Goal: Information Seeking & Learning: Learn about a topic

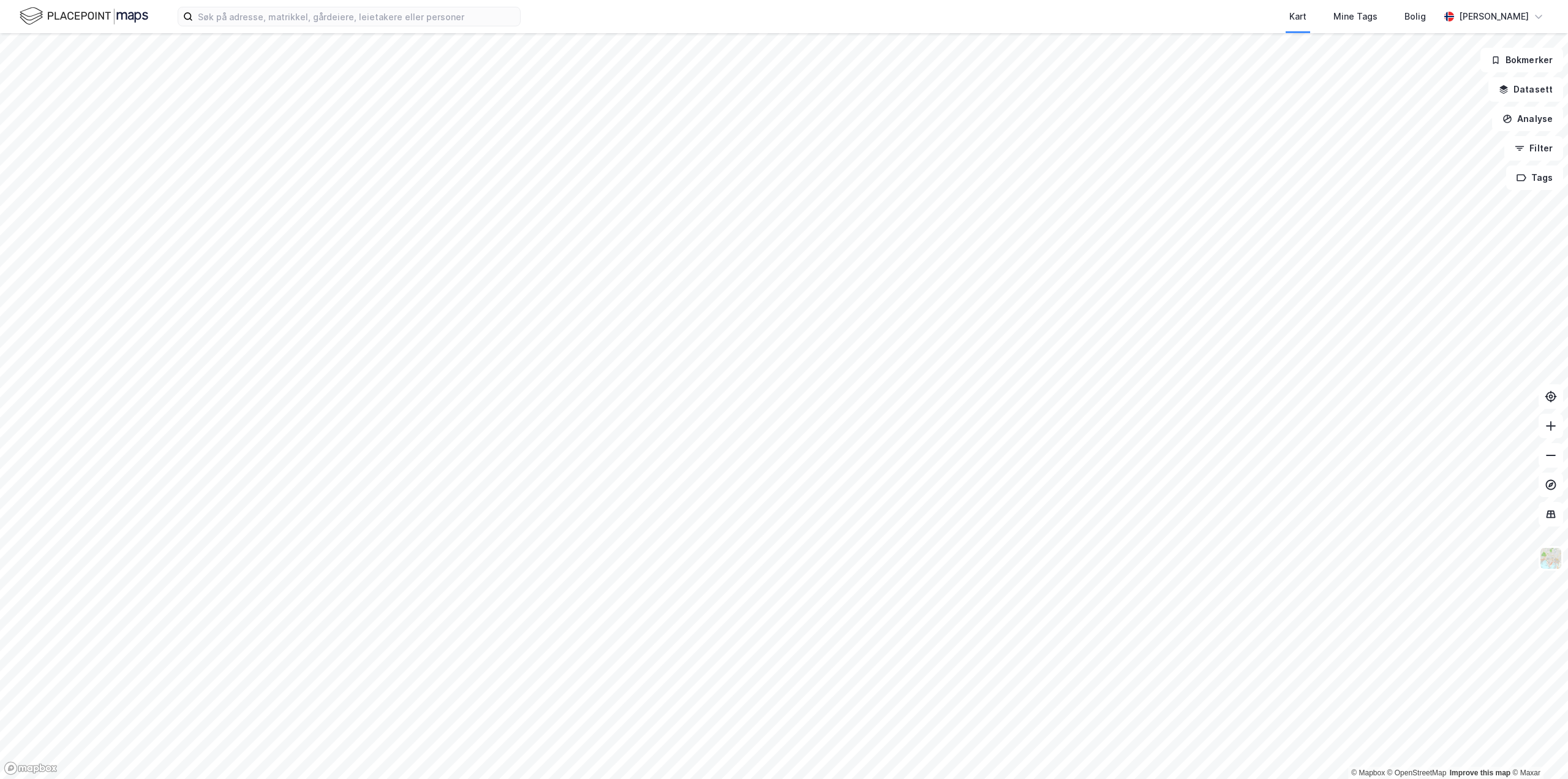
click at [514, 5] on div "Kart Mine Tags Bolig Hans Brenni © Mapbox © OpenStreetMap Improve this map © Ma…" at bounding box center [784, 390] width 1568 height 779
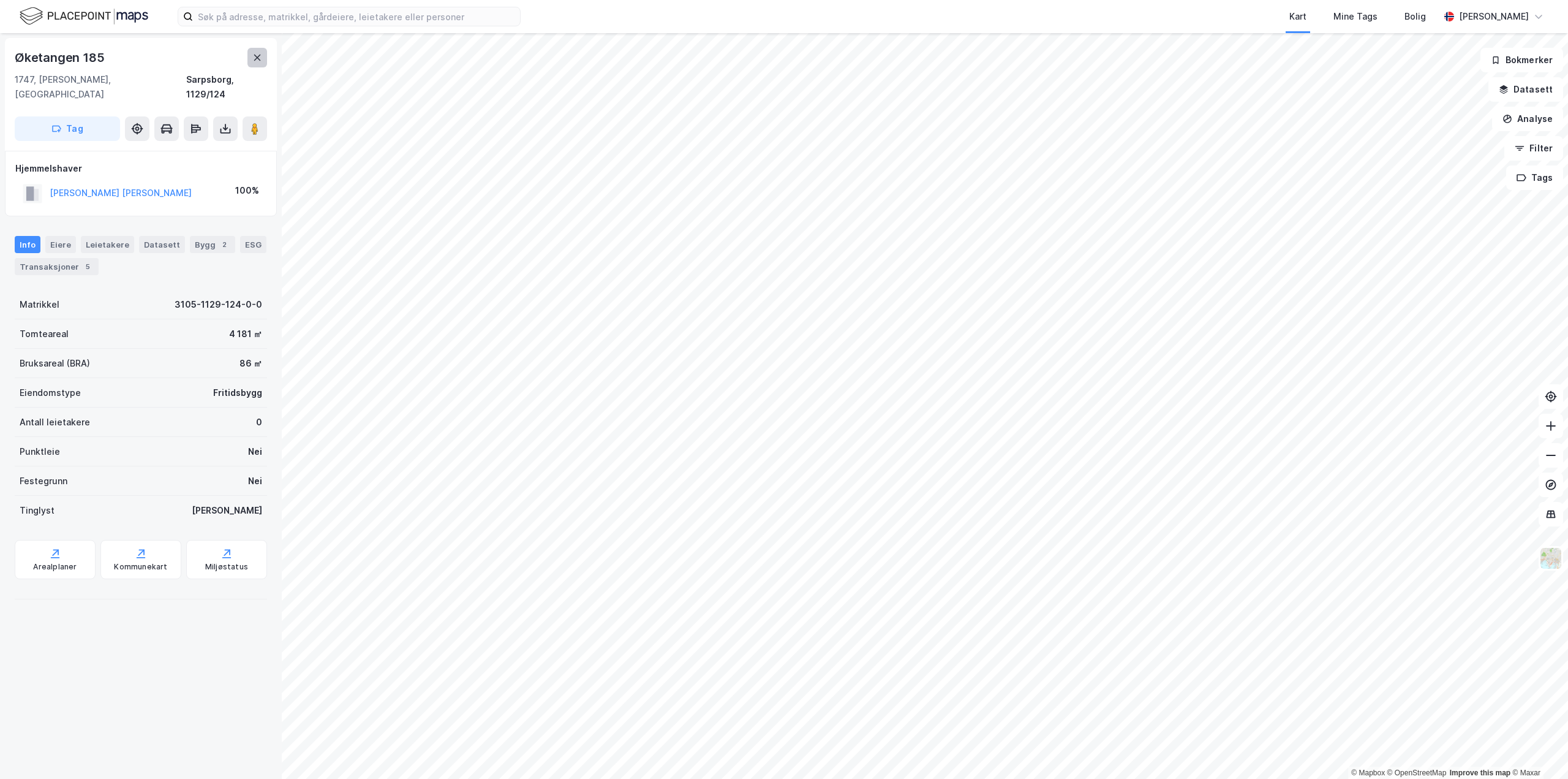
click at [251, 60] on button at bounding box center [258, 58] width 20 height 20
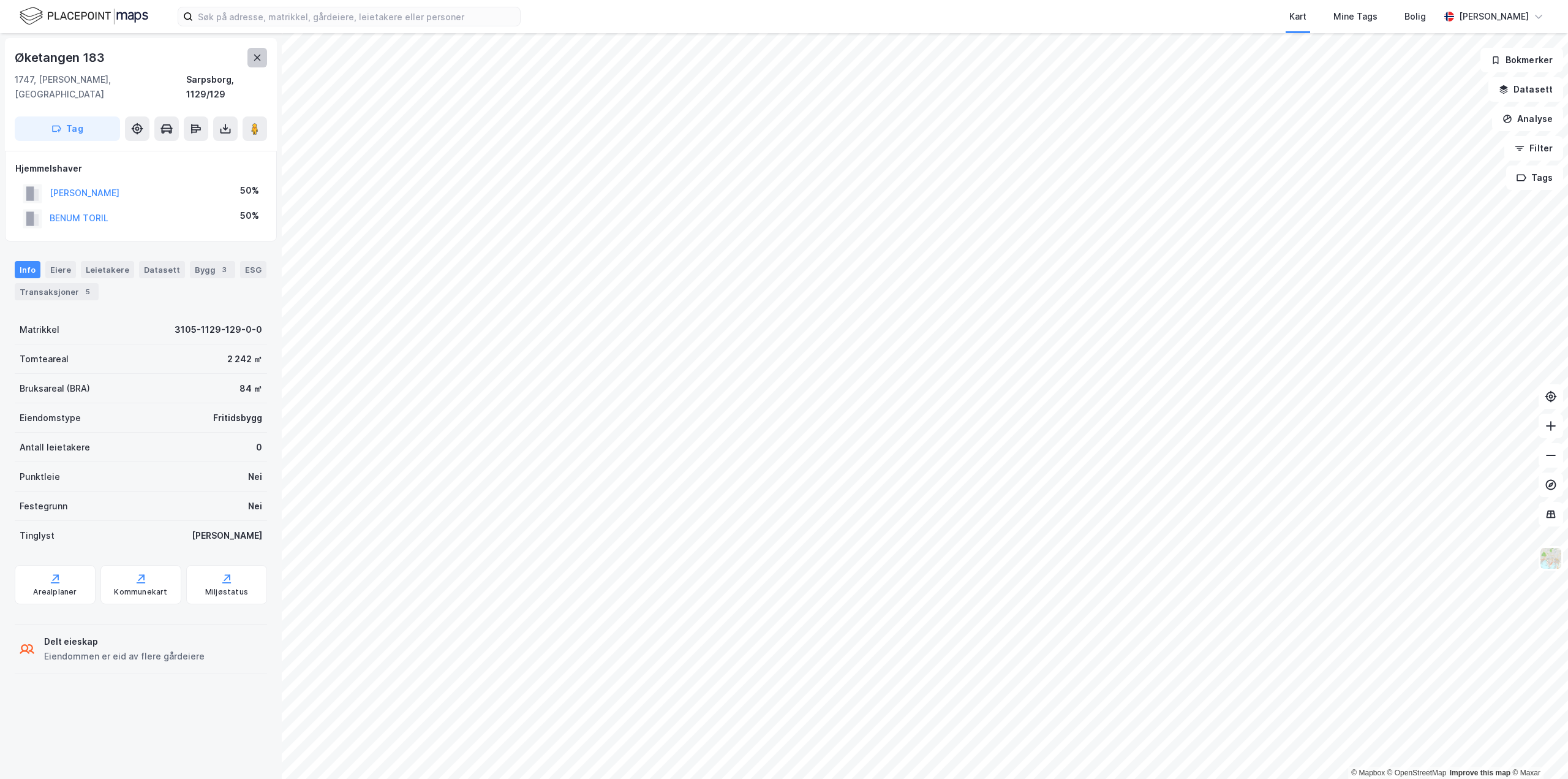
click at [248, 54] on button at bounding box center [258, 58] width 20 height 20
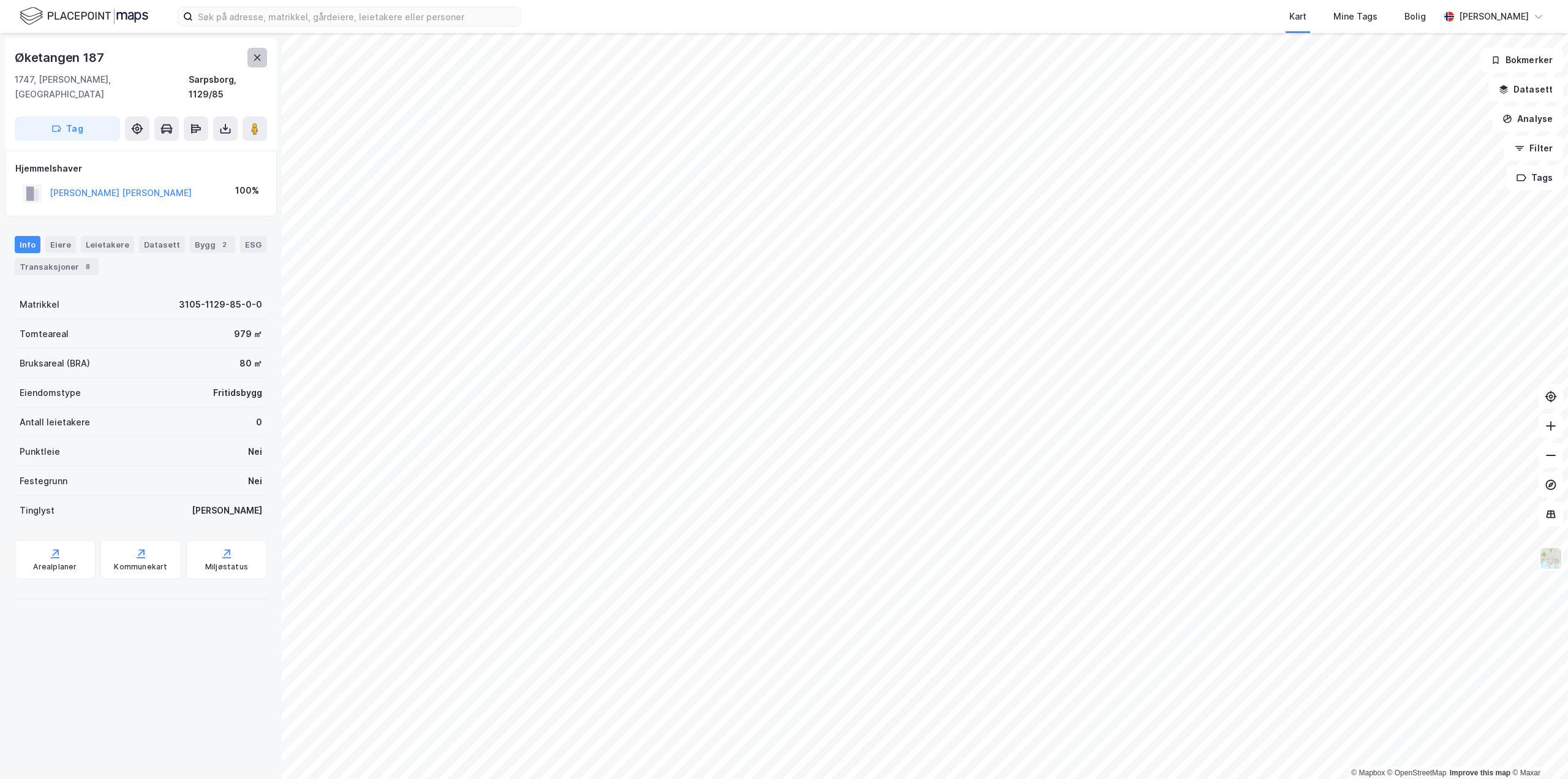
click at [259, 54] on icon at bounding box center [258, 58] width 10 height 10
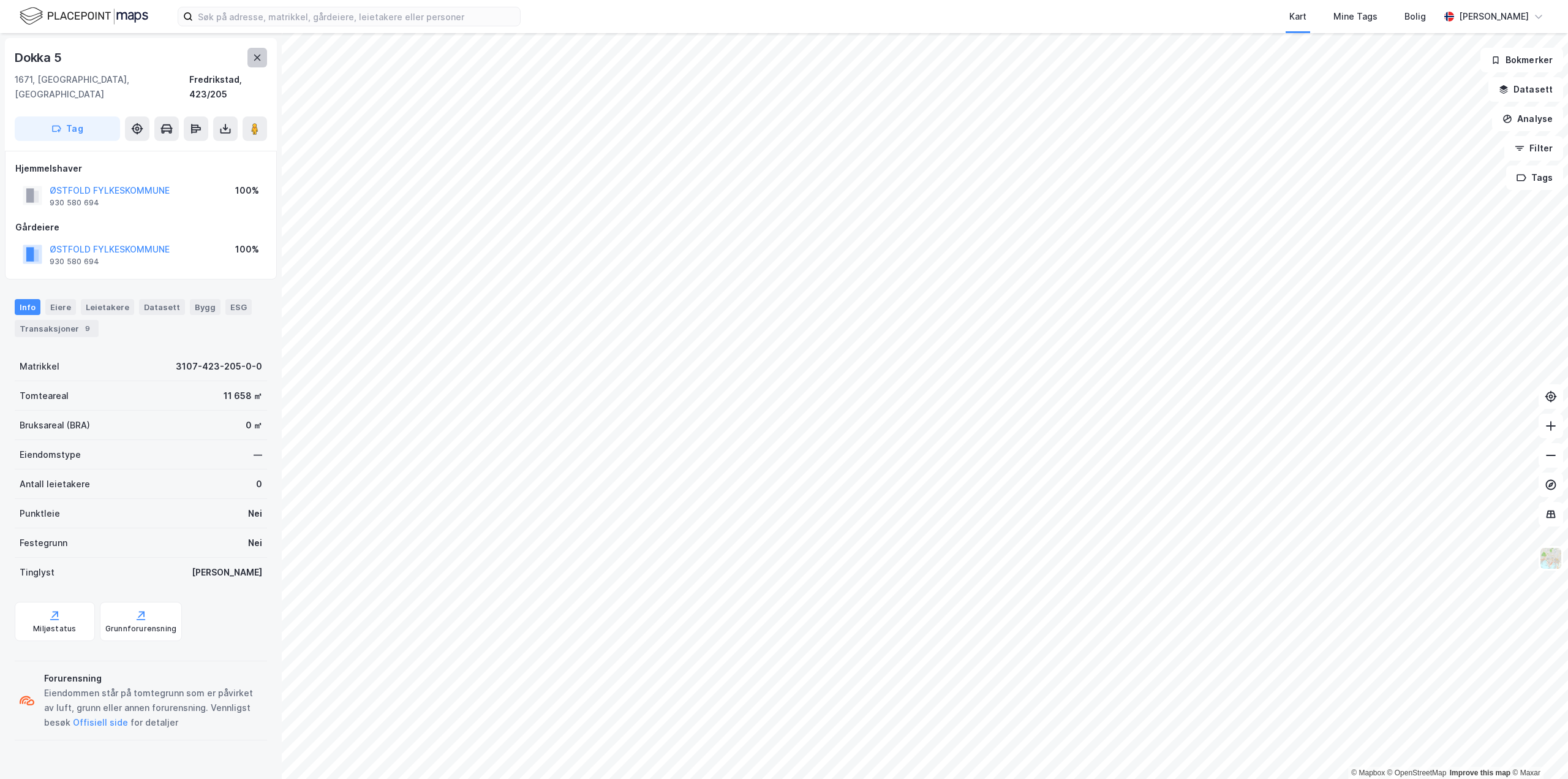
click at [254, 56] on icon at bounding box center [258, 58] width 10 height 10
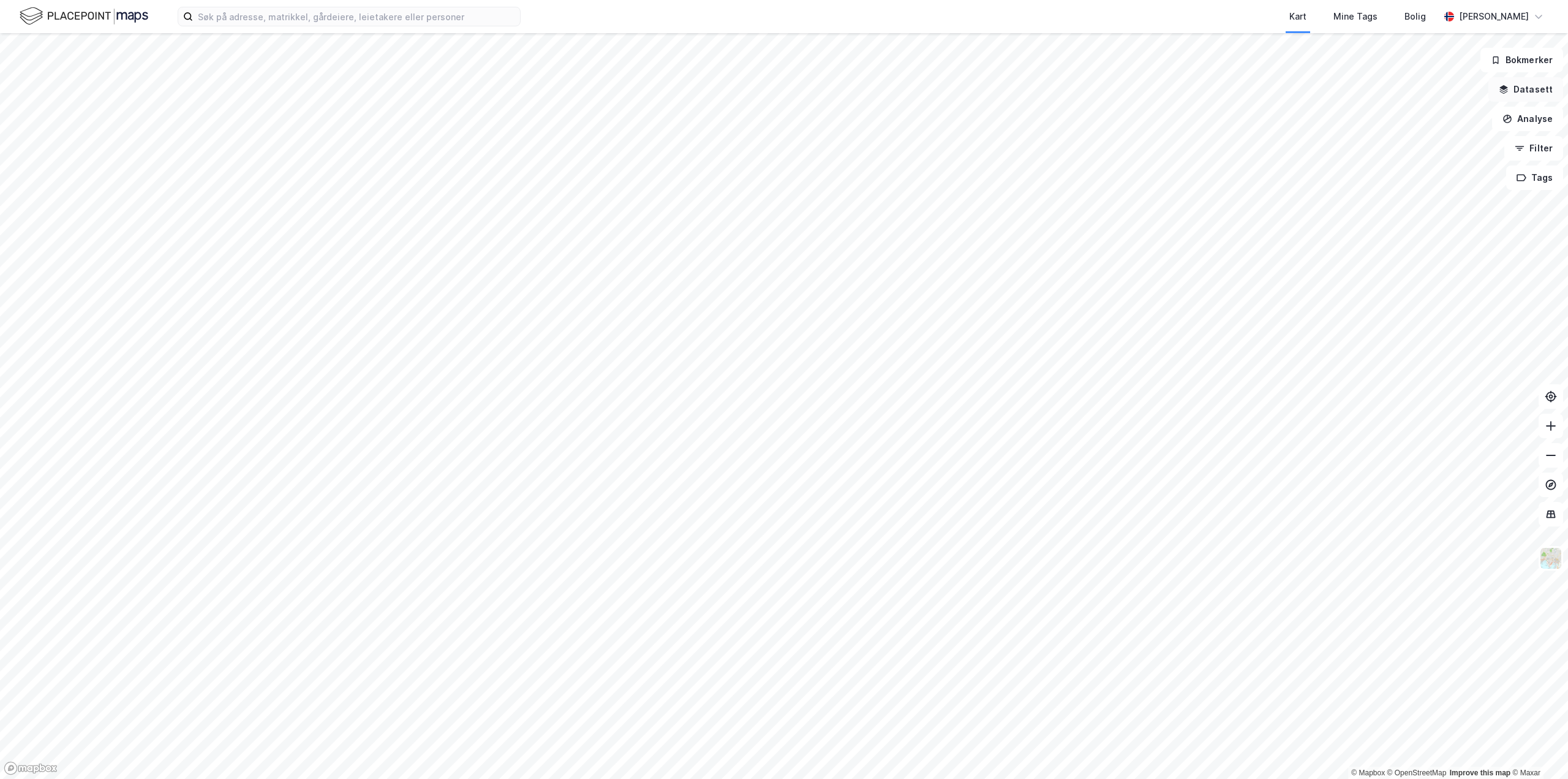
click at [1537, 100] on button "Datasett" at bounding box center [1526, 90] width 75 height 25
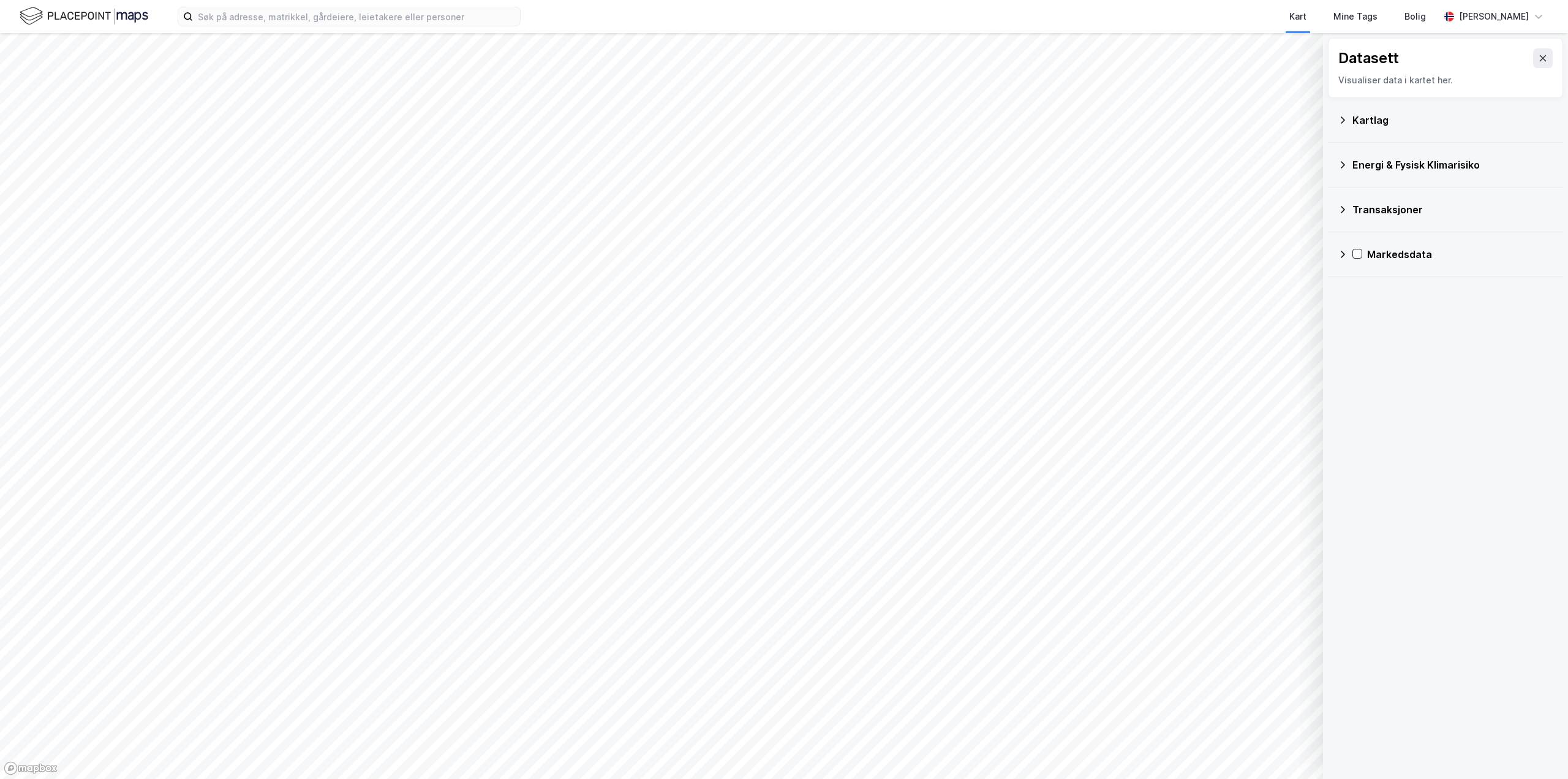
click at [1342, 133] on div "Kartlag" at bounding box center [1446, 120] width 216 height 30
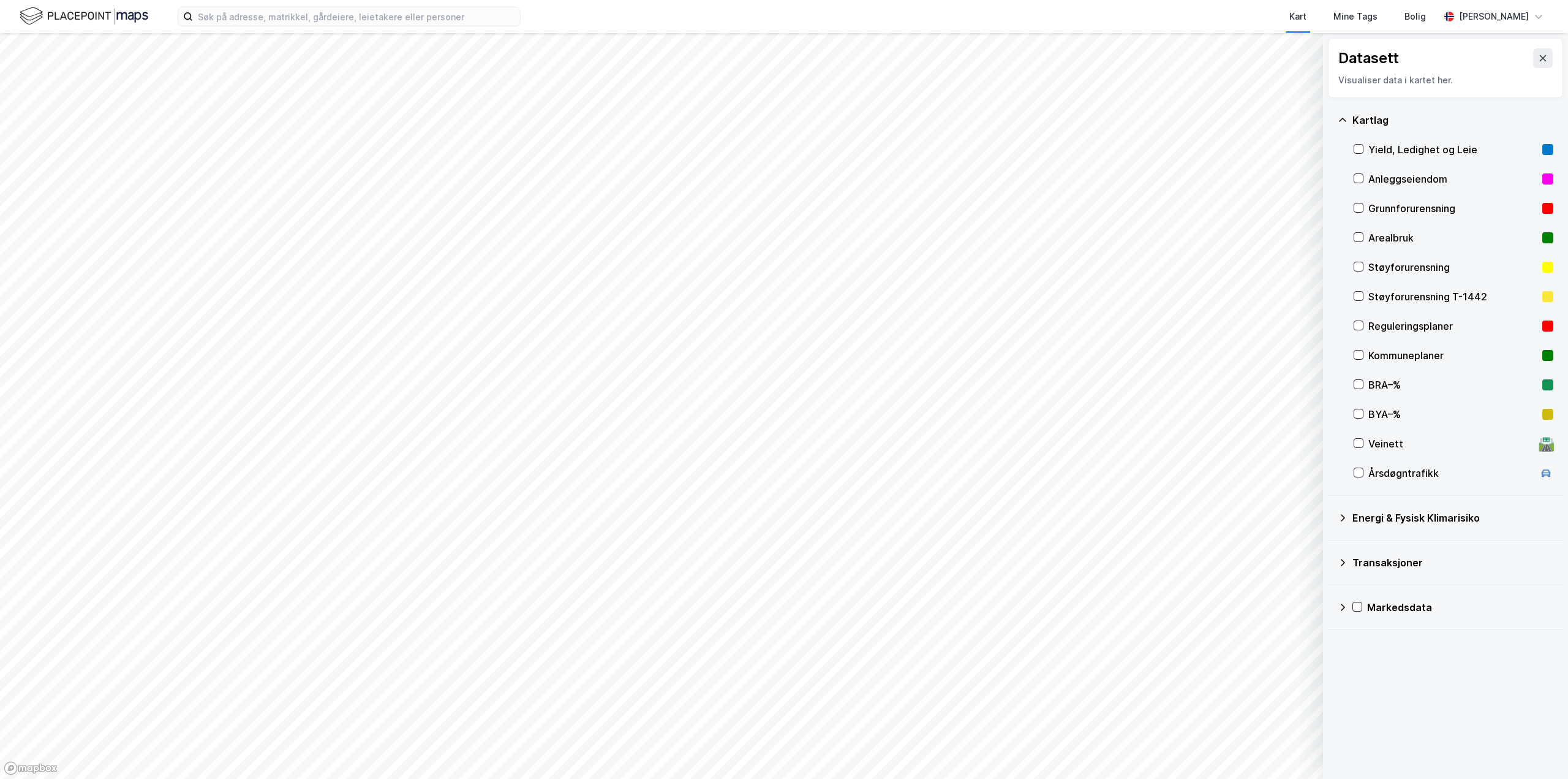
click at [1360, 529] on div "Energi & Fysisk Klimarisiko" at bounding box center [1446, 518] width 216 height 30
click at [1360, 526] on div "Energi & Fysisk Klimarisiko" at bounding box center [1446, 518] width 216 height 30
click at [1533, 57] on button at bounding box center [1543, 58] width 20 height 20
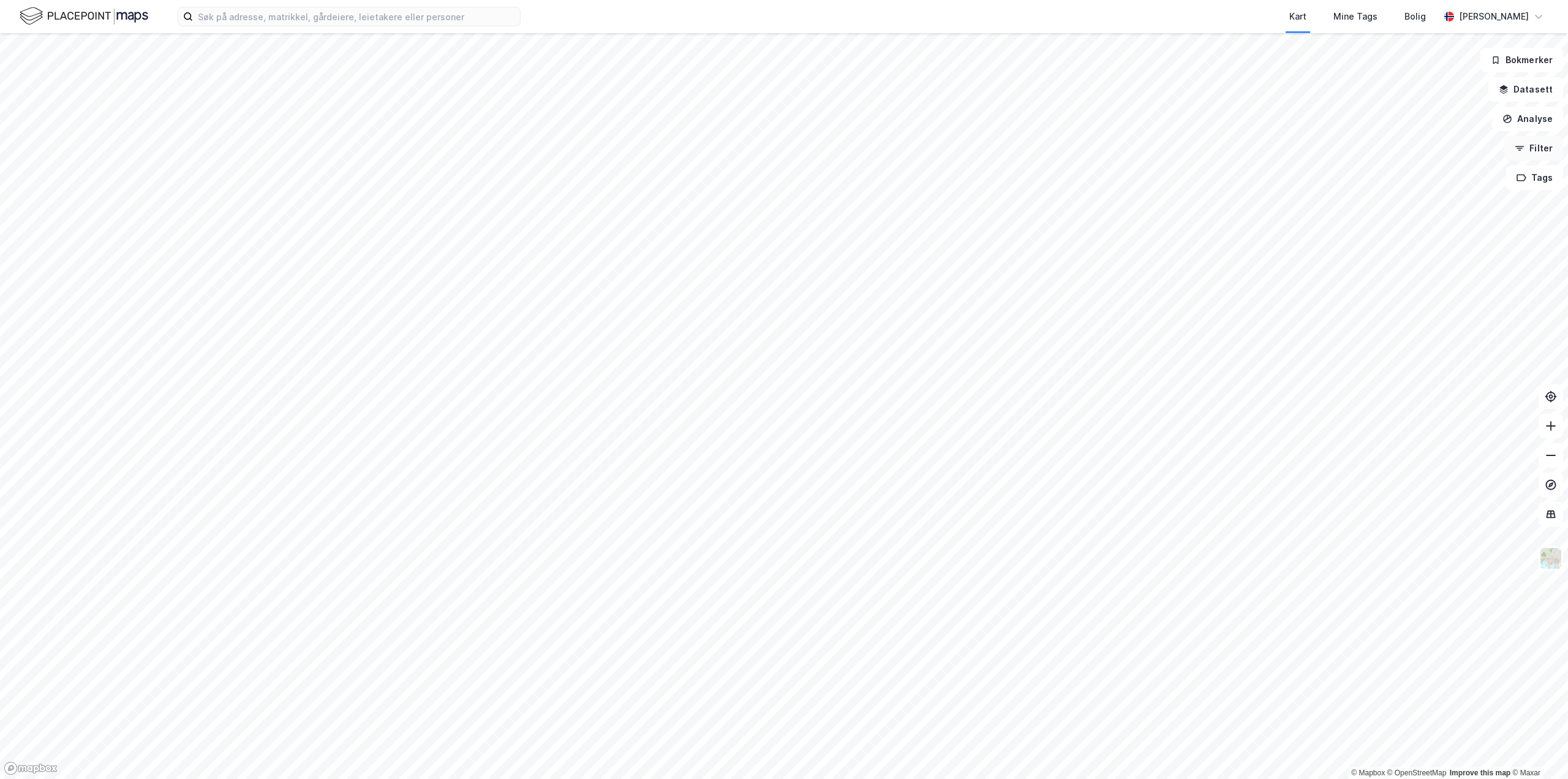
click at [1533, 152] on button "Filter" at bounding box center [1533, 148] width 58 height 25
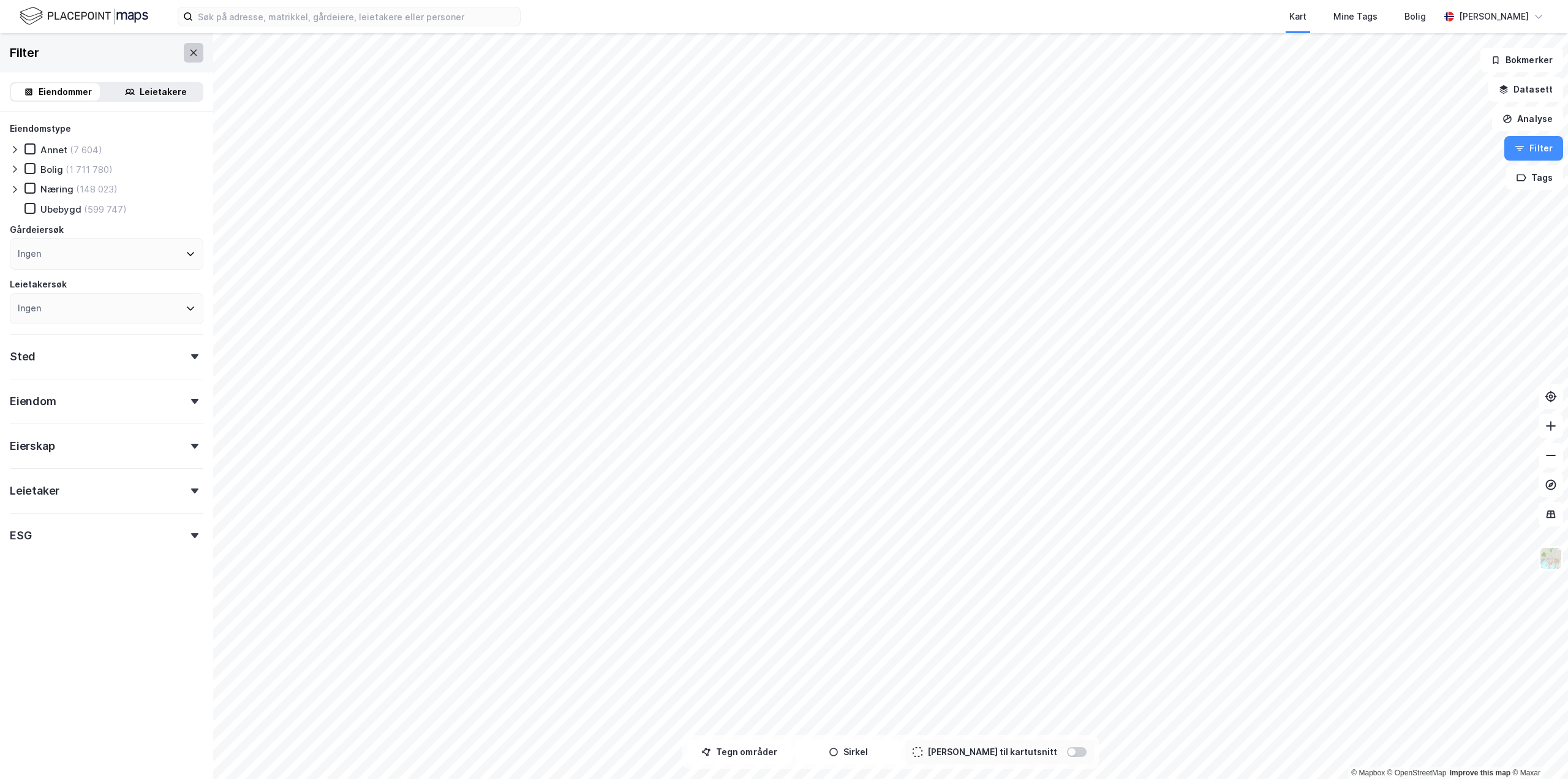
click at [188, 49] on icon at bounding box center [193, 53] width 10 height 10
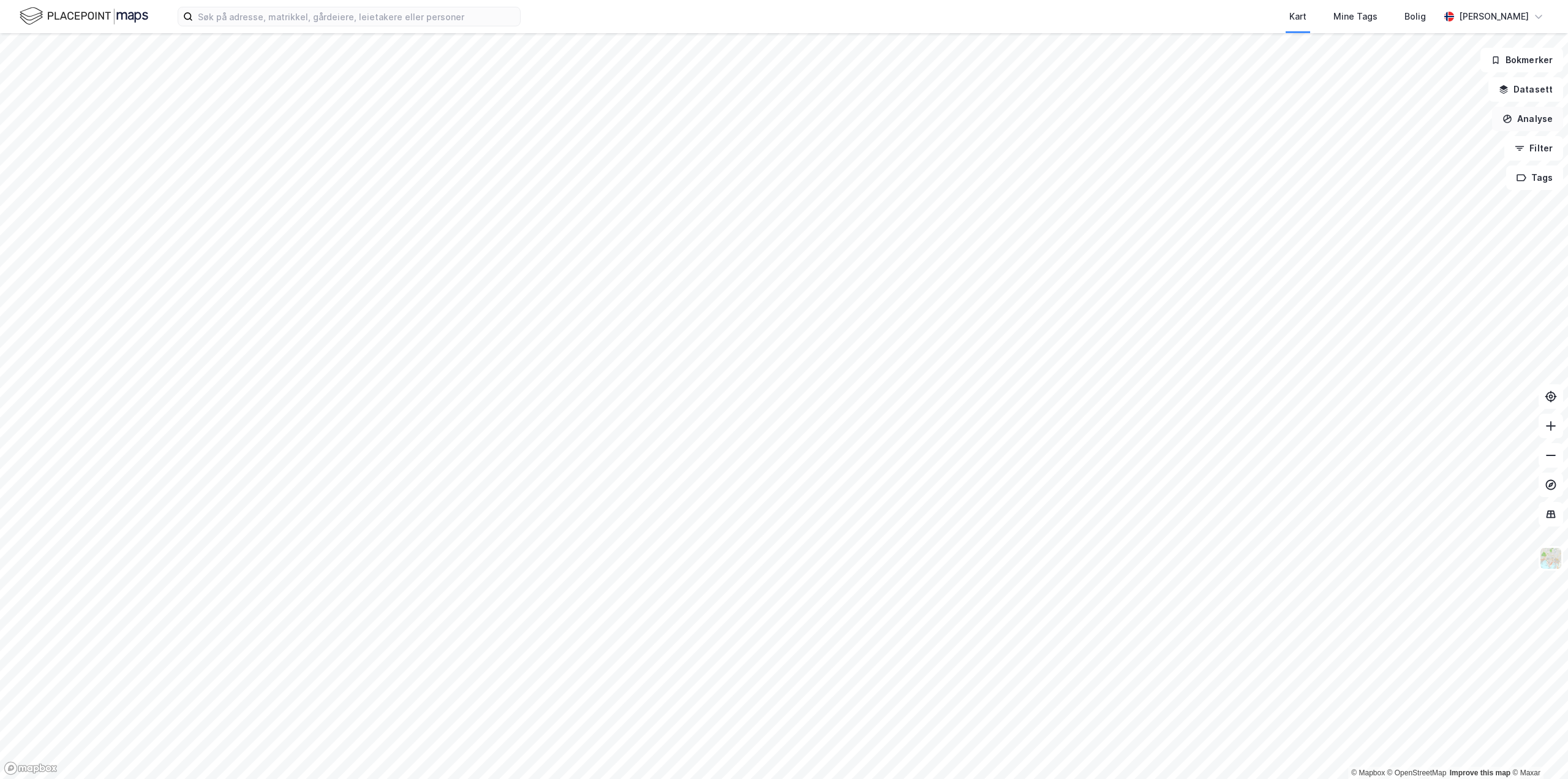
click at [1518, 114] on button "Analyse" at bounding box center [1528, 119] width 71 height 25
click at [1516, 82] on button "Datasett" at bounding box center [1526, 90] width 75 height 25
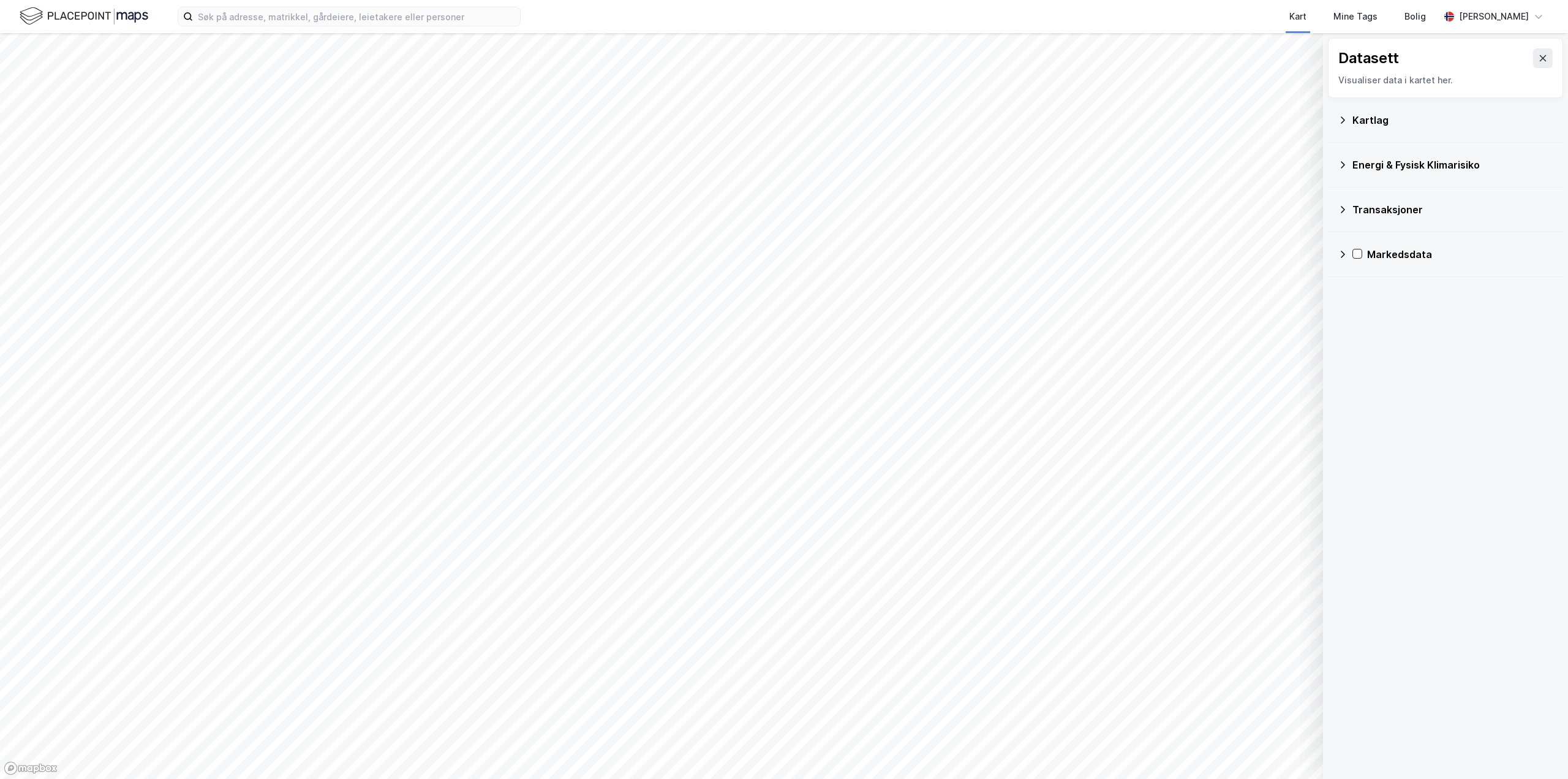
click at [1436, 159] on div "Energi & Fysisk Klimarisiko" at bounding box center [1453, 165] width 201 height 15
click at [1396, 152] on div "Energi & Fysisk Klimarisiko" at bounding box center [1446, 165] width 216 height 30
click at [1389, 113] on div "Kartlag" at bounding box center [1453, 120] width 201 height 15
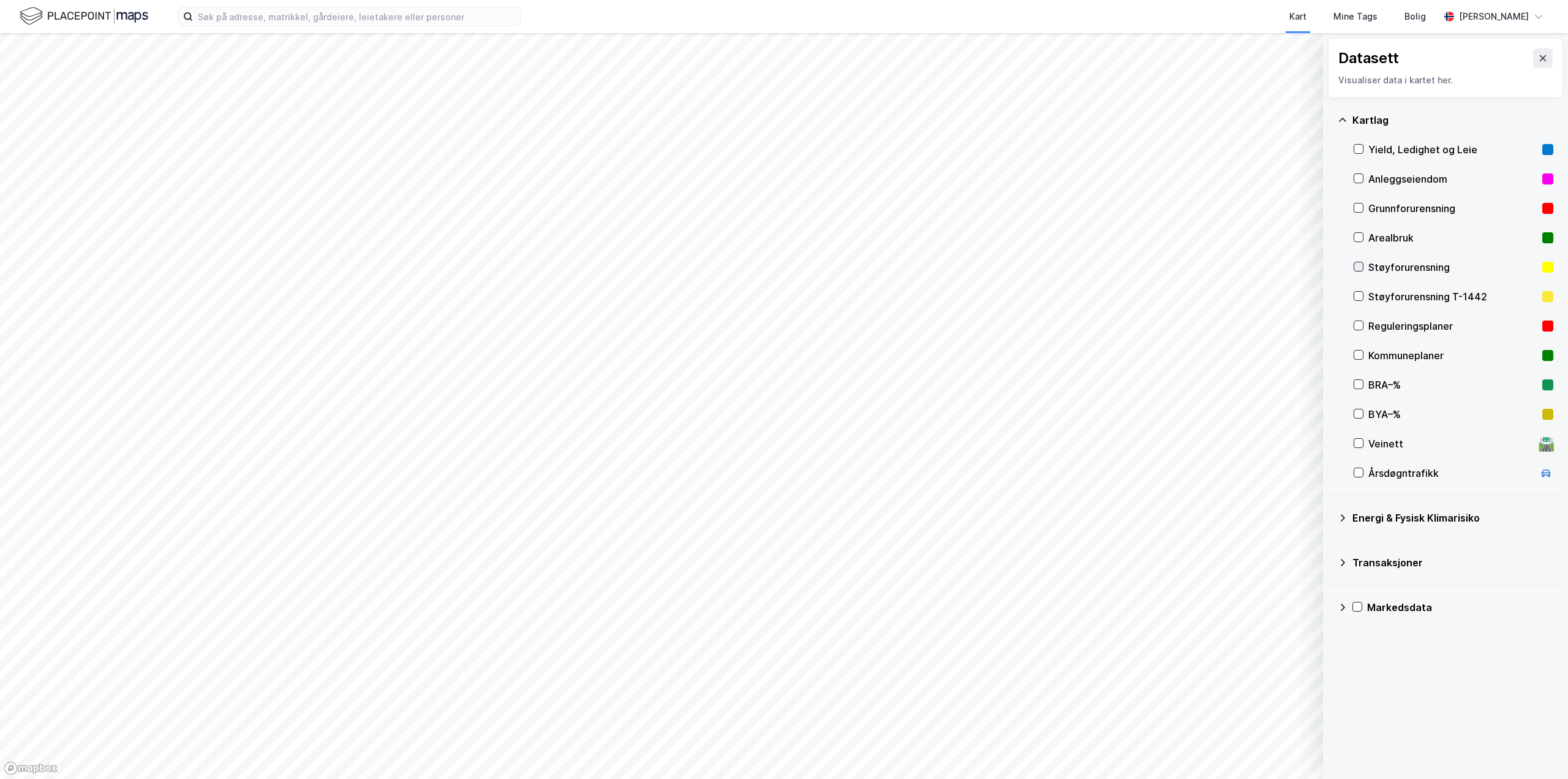
click at [1360, 269] on icon at bounding box center [1359, 267] width 8 height 8
click at [1356, 292] on icon at bounding box center [1359, 296] width 8 height 8
click at [1355, 270] on icon at bounding box center [1359, 267] width 8 height 8
click at [1357, 302] on div "Støyforurensning T-1442" at bounding box center [1454, 296] width 200 height 30
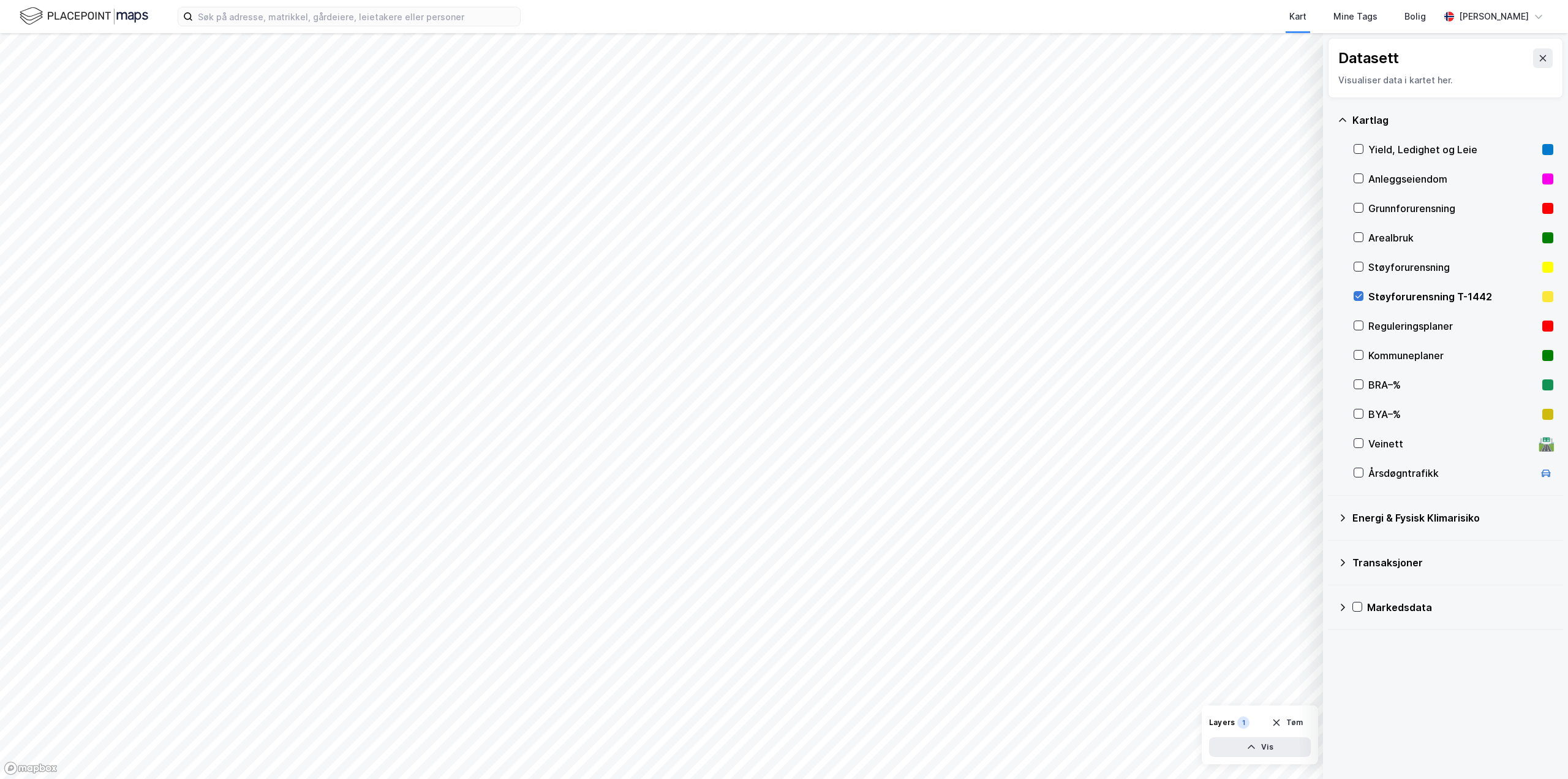
click at [1360, 300] on icon at bounding box center [1359, 296] width 8 height 8
click at [1362, 274] on div "Støyforurensning" at bounding box center [1454, 268] width 200 height 30
click at [1360, 268] on icon at bounding box center [1359, 267] width 7 height 4
drag, startPoint x: 1379, startPoint y: 492, endPoint x: 1380, endPoint y: 528, distance: 36.0
click at [1379, 495] on div "Kartlag Yield, Ledighet og Leie Anleggseiendom Grunnforurensning Arealbruk Støy…" at bounding box center [1446, 296] width 235 height 398
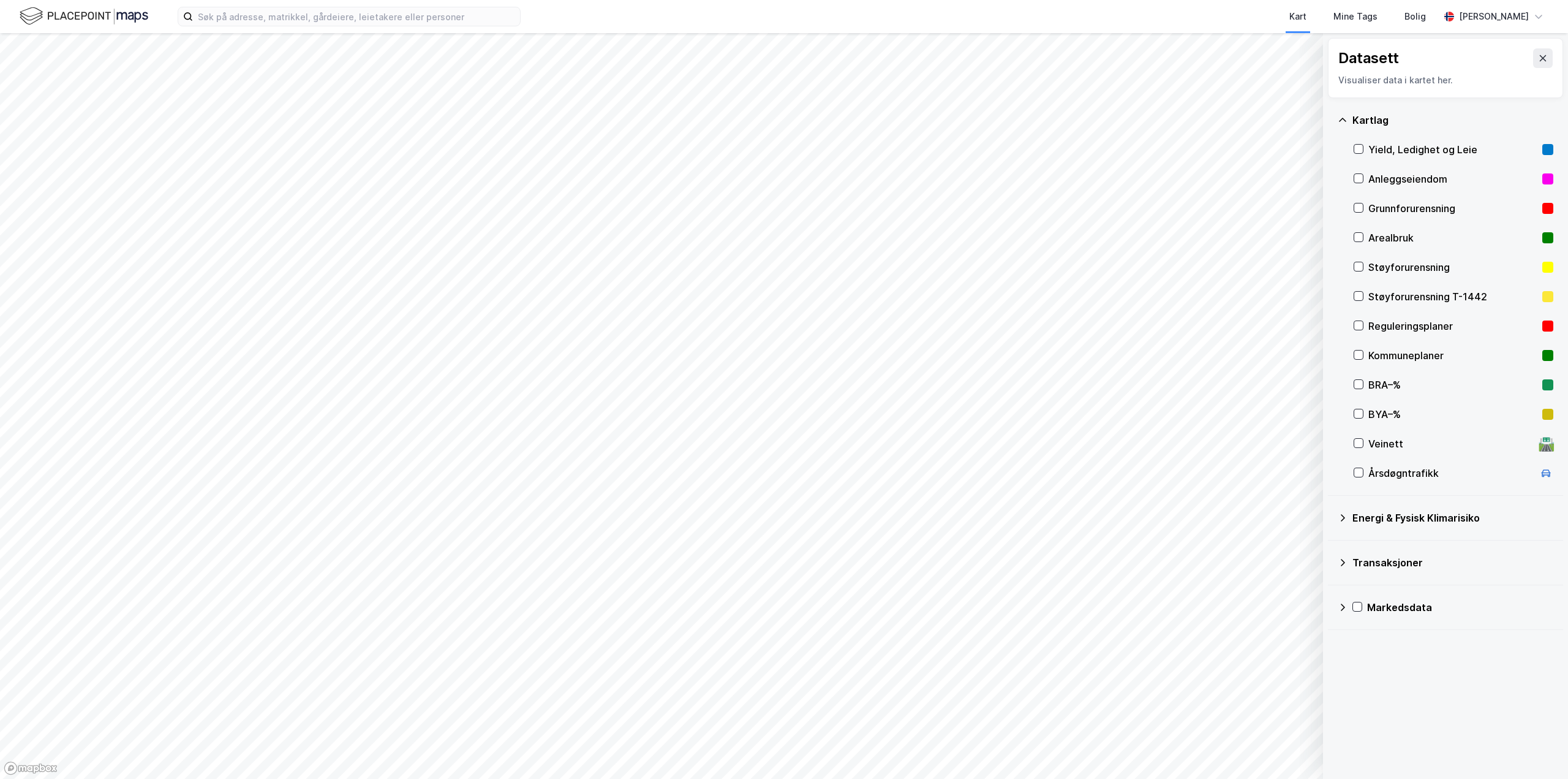
click at [1380, 529] on div "Energi & Fysisk Klimarisiko" at bounding box center [1446, 518] width 216 height 30
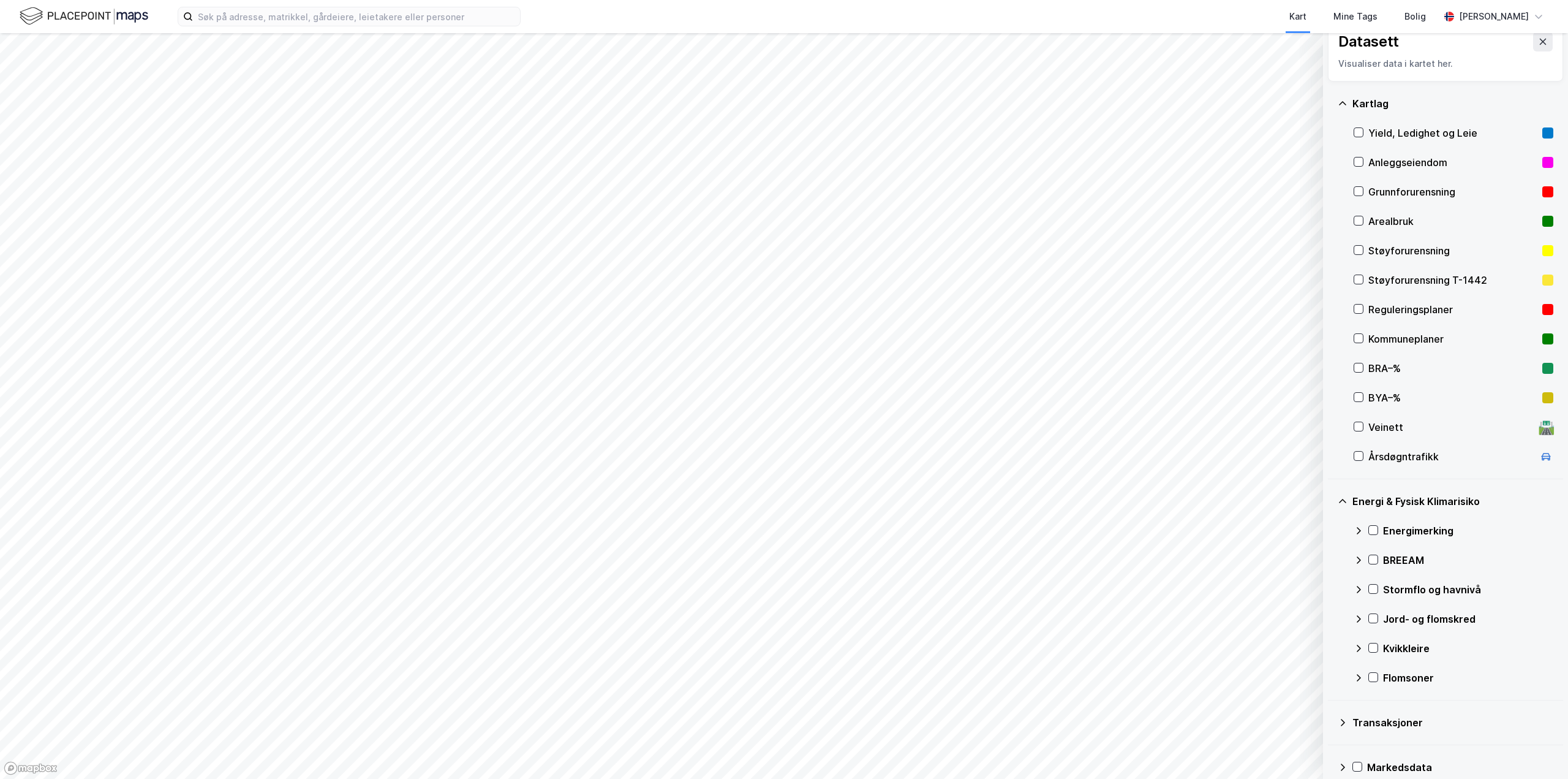
scroll to position [32, 0]
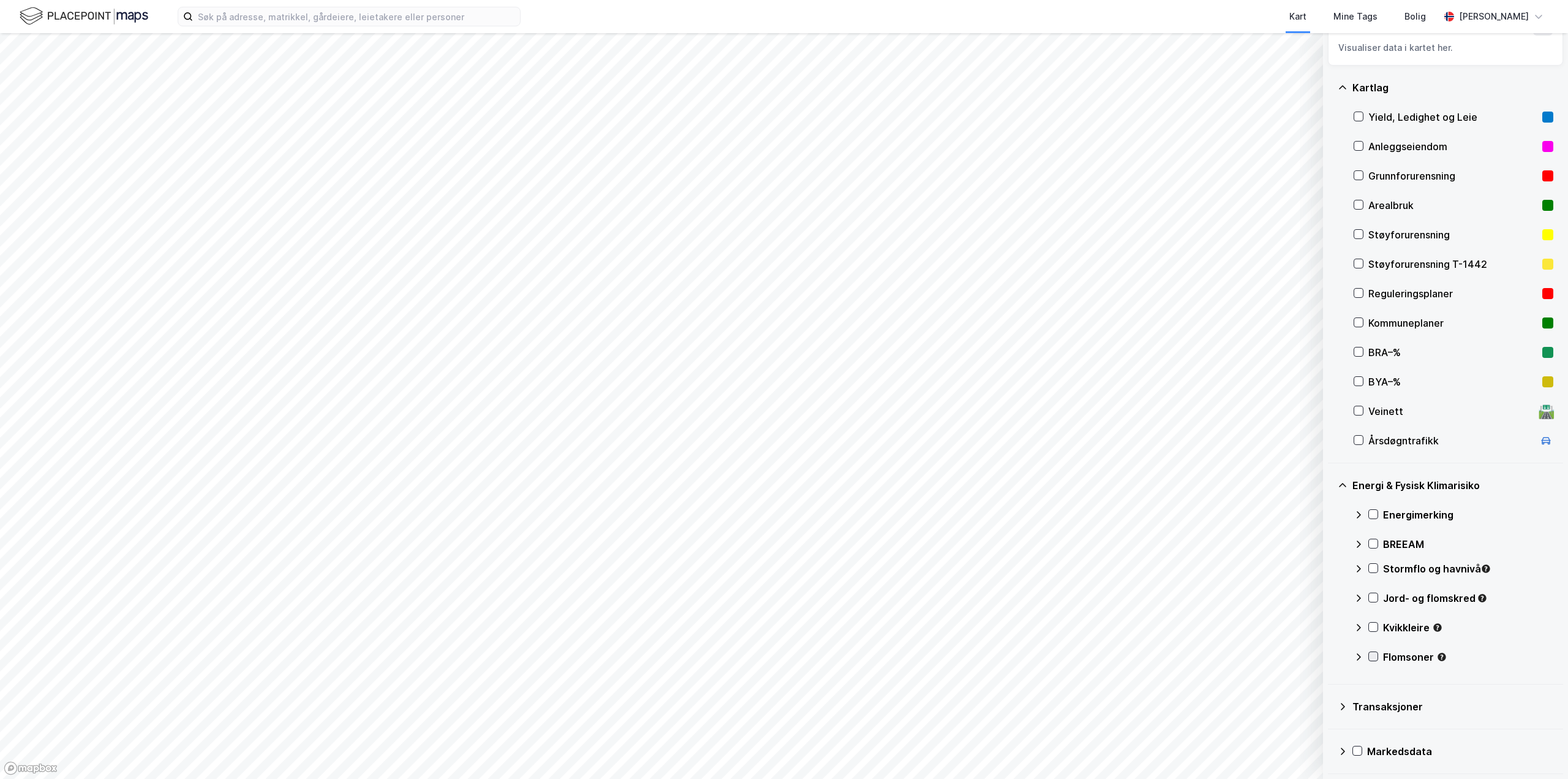
click at [1377, 660] on icon at bounding box center [1374, 656] width 8 height 8
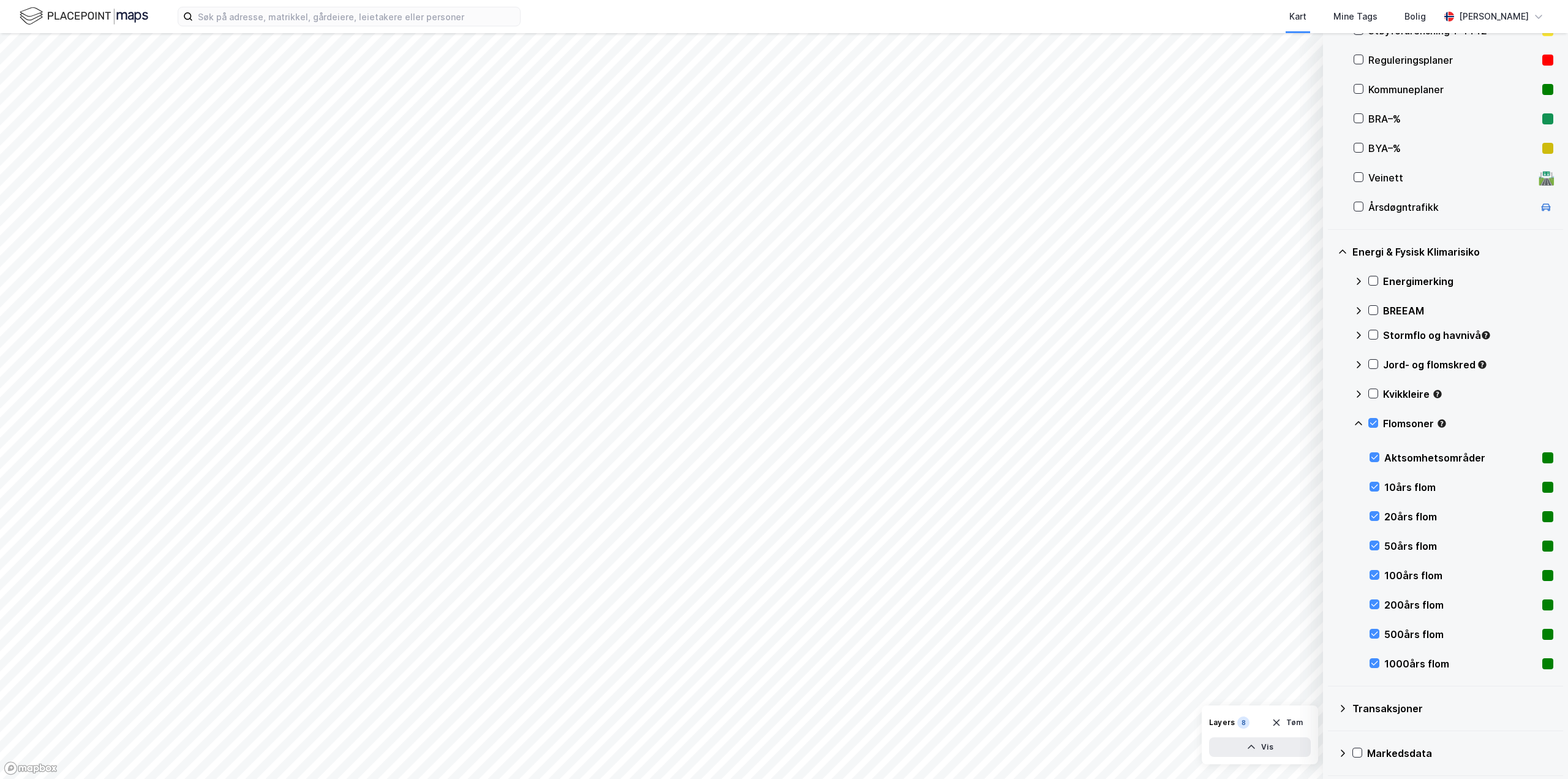
scroll to position [268, 0]
click at [1377, 423] on icon at bounding box center [1374, 421] width 8 height 8
click at [1376, 489] on icon at bounding box center [1375, 485] width 8 height 8
click at [1375, 489] on icon at bounding box center [1375, 485] width 8 height 8
click at [1375, 511] on icon at bounding box center [1375, 514] width 8 height 8
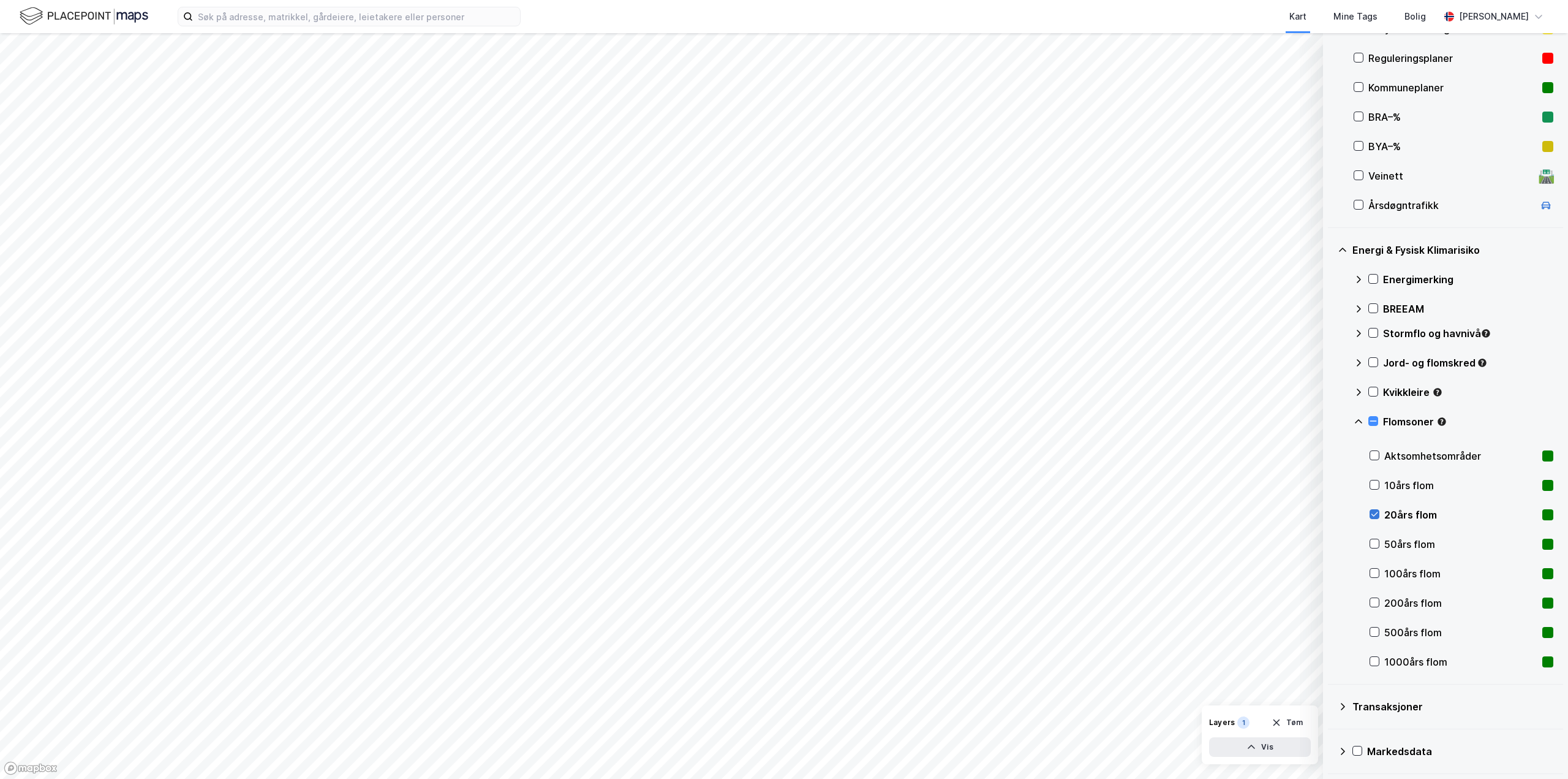
click at [1375, 510] on div at bounding box center [1375, 515] width 10 height 10
click at [1376, 545] on icon at bounding box center [1375, 543] width 8 height 8
click at [1377, 544] on icon at bounding box center [1375, 543] width 8 height 8
click at [1375, 574] on icon at bounding box center [1375, 573] width 8 height 8
click at [1372, 574] on icon at bounding box center [1375, 573] width 7 height 4
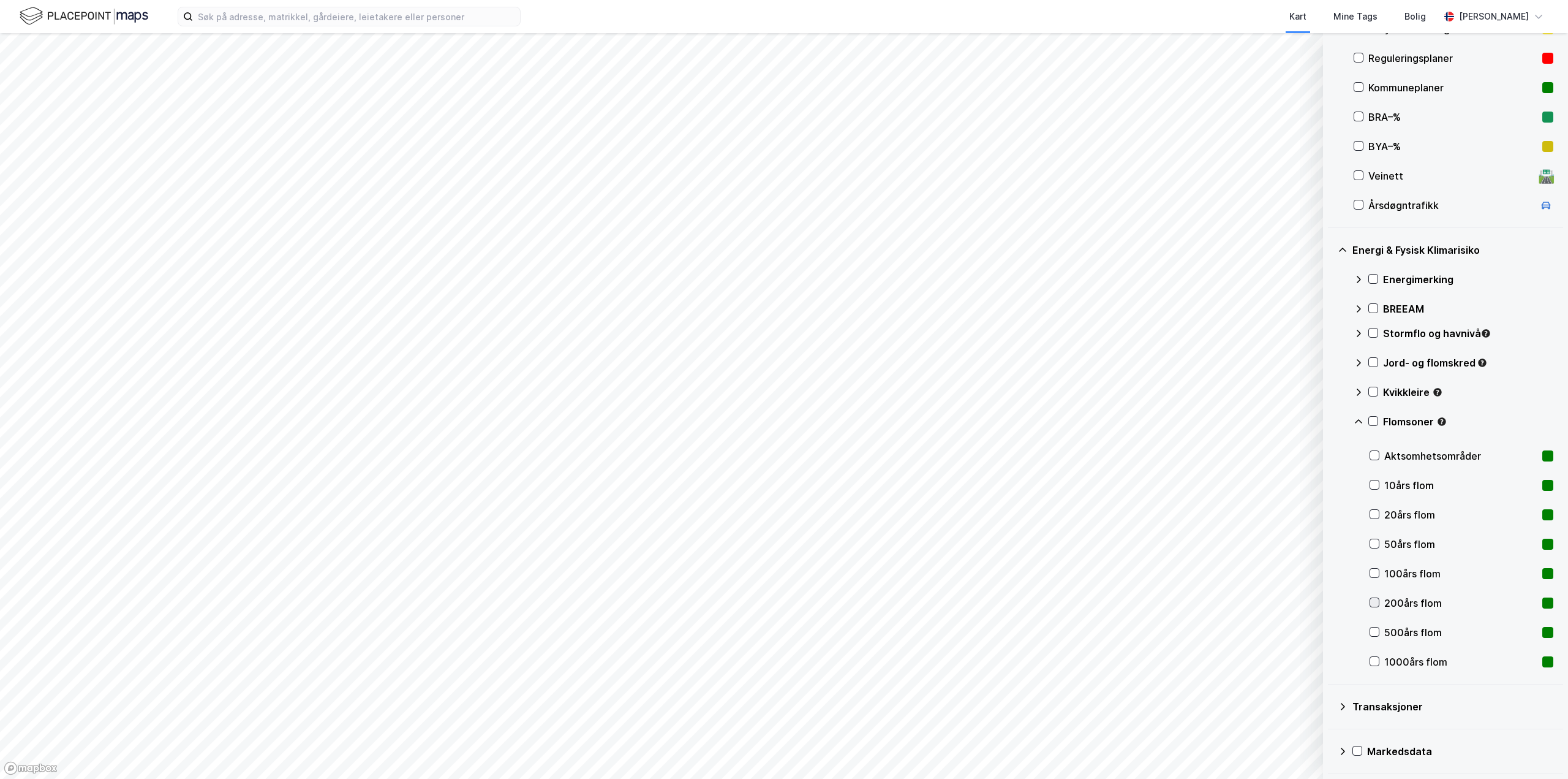
click at [1372, 599] on icon at bounding box center [1375, 602] width 8 height 8
click at [1372, 663] on icon at bounding box center [1375, 661] width 8 height 8
click at [1373, 663] on icon at bounding box center [1375, 661] width 8 height 8
click at [1374, 487] on icon at bounding box center [1375, 485] width 8 height 8
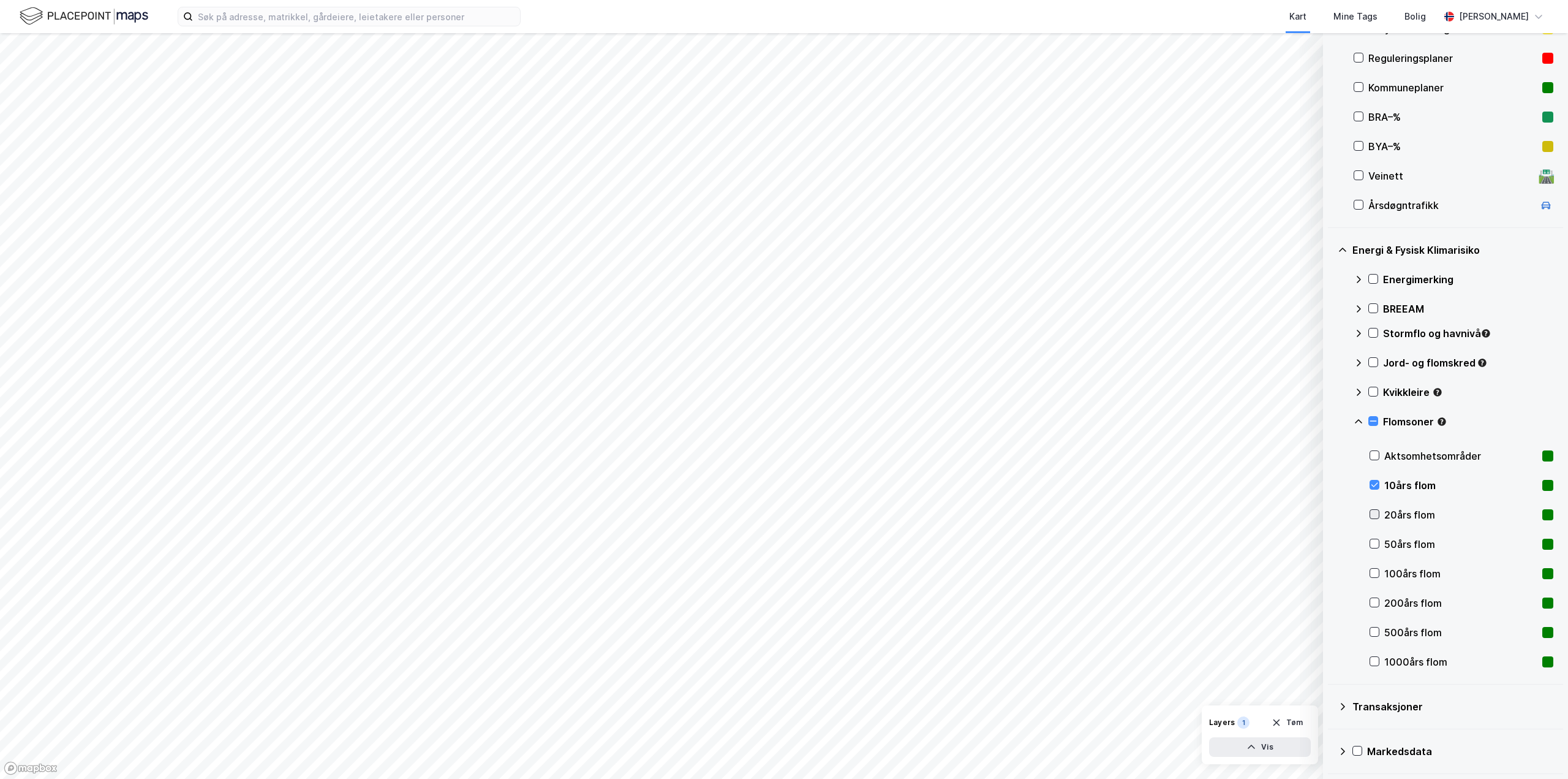
click at [1372, 511] on icon at bounding box center [1375, 514] width 8 height 8
click at [1373, 492] on div "10års flom" at bounding box center [1461, 486] width 184 height 30
click at [1405, 520] on div "20års flom" at bounding box center [1461, 515] width 153 height 15
click at [1407, 517] on div "20års flom" at bounding box center [1461, 515] width 153 height 15
click at [1407, 516] on div "20års flom" at bounding box center [1461, 515] width 153 height 15
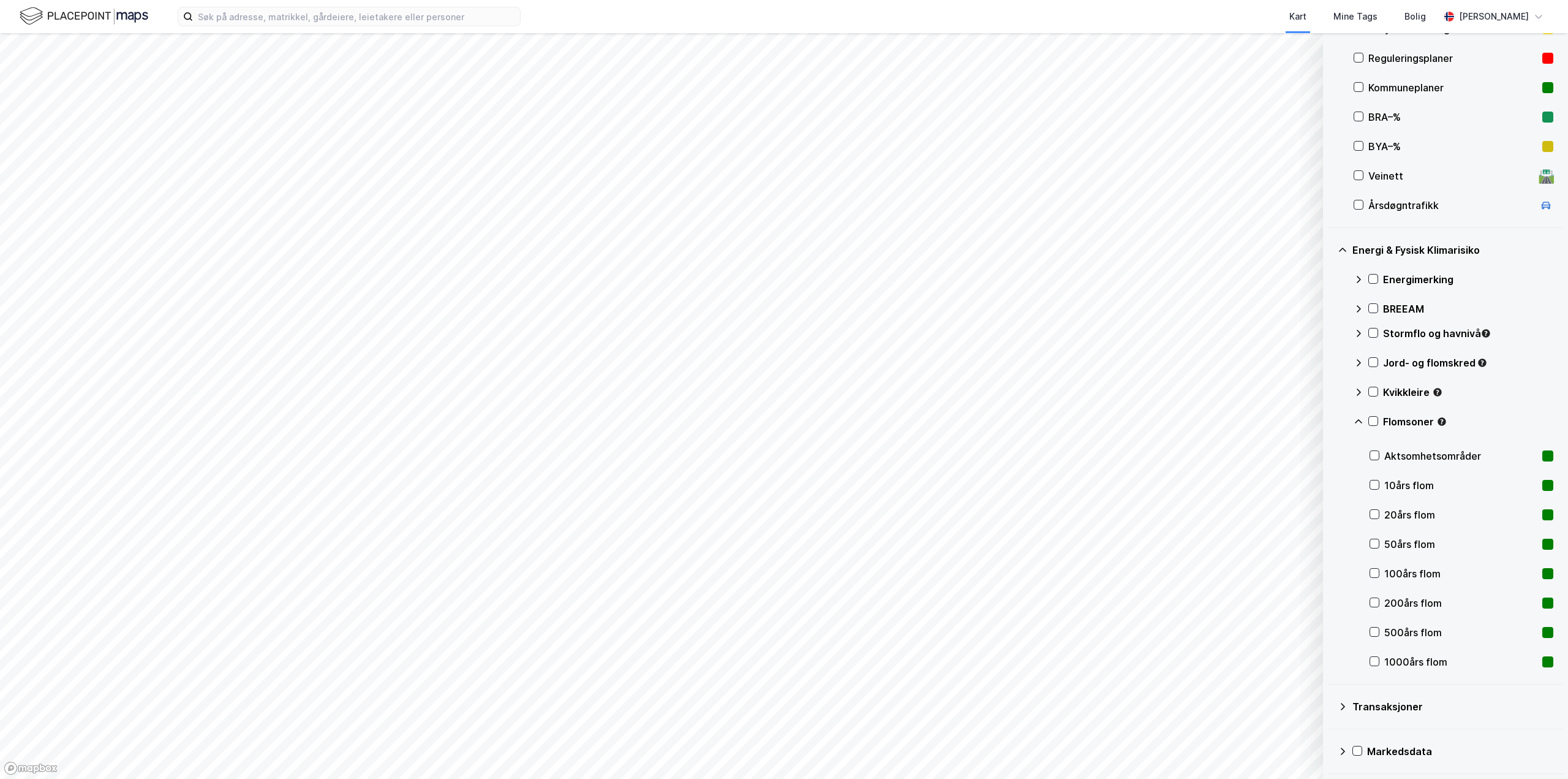
click at [1409, 537] on div "50års flom" at bounding box center [1461, 544] width 153 height 15
click at [1364, 427] on div "Flomsoner" at bounding box center [1454, 427] width 200 height 30
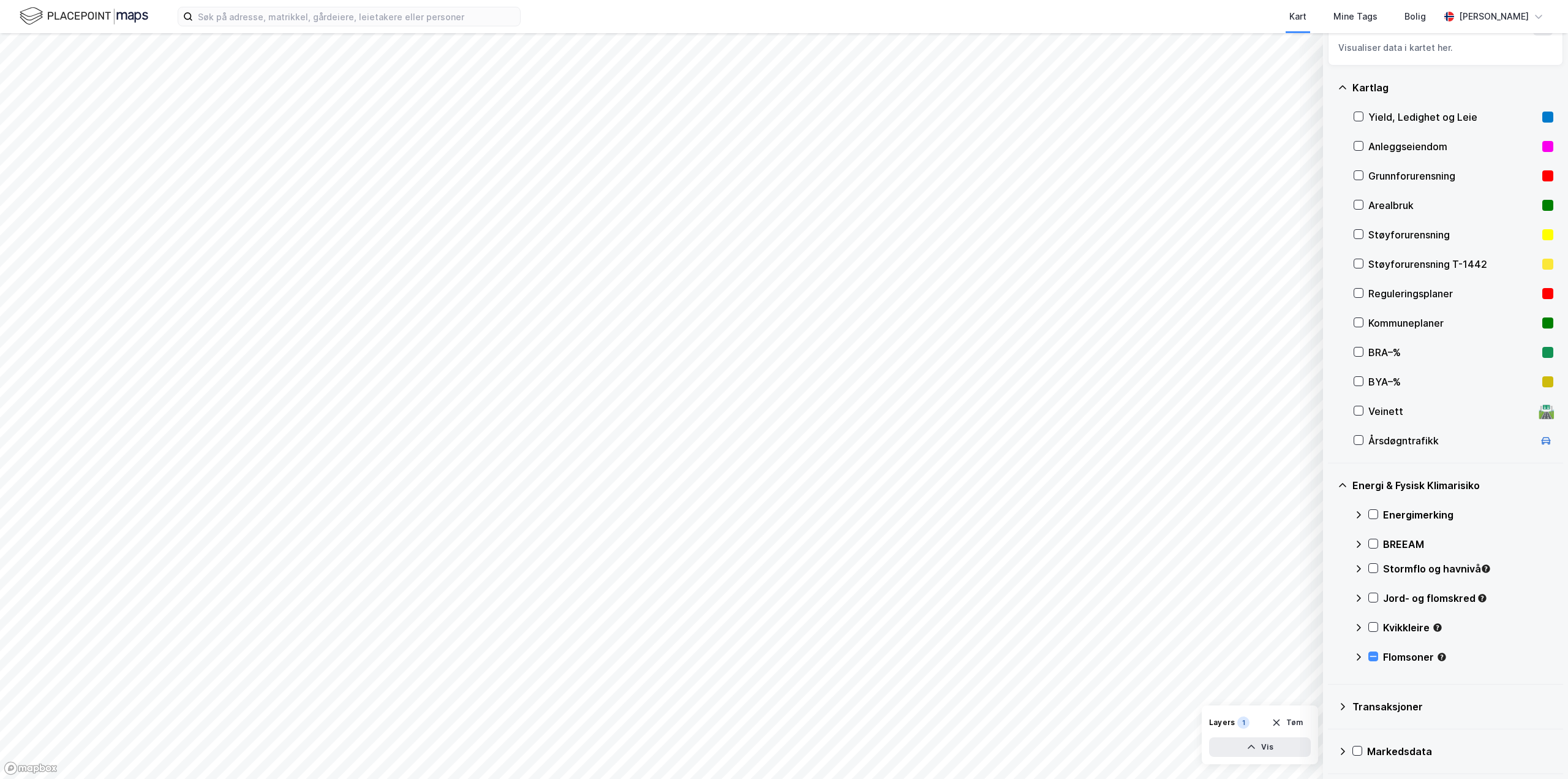
click at [1376, 663] on div "Flomsoner" at bounding box center [1454, 662] width 200 height 30
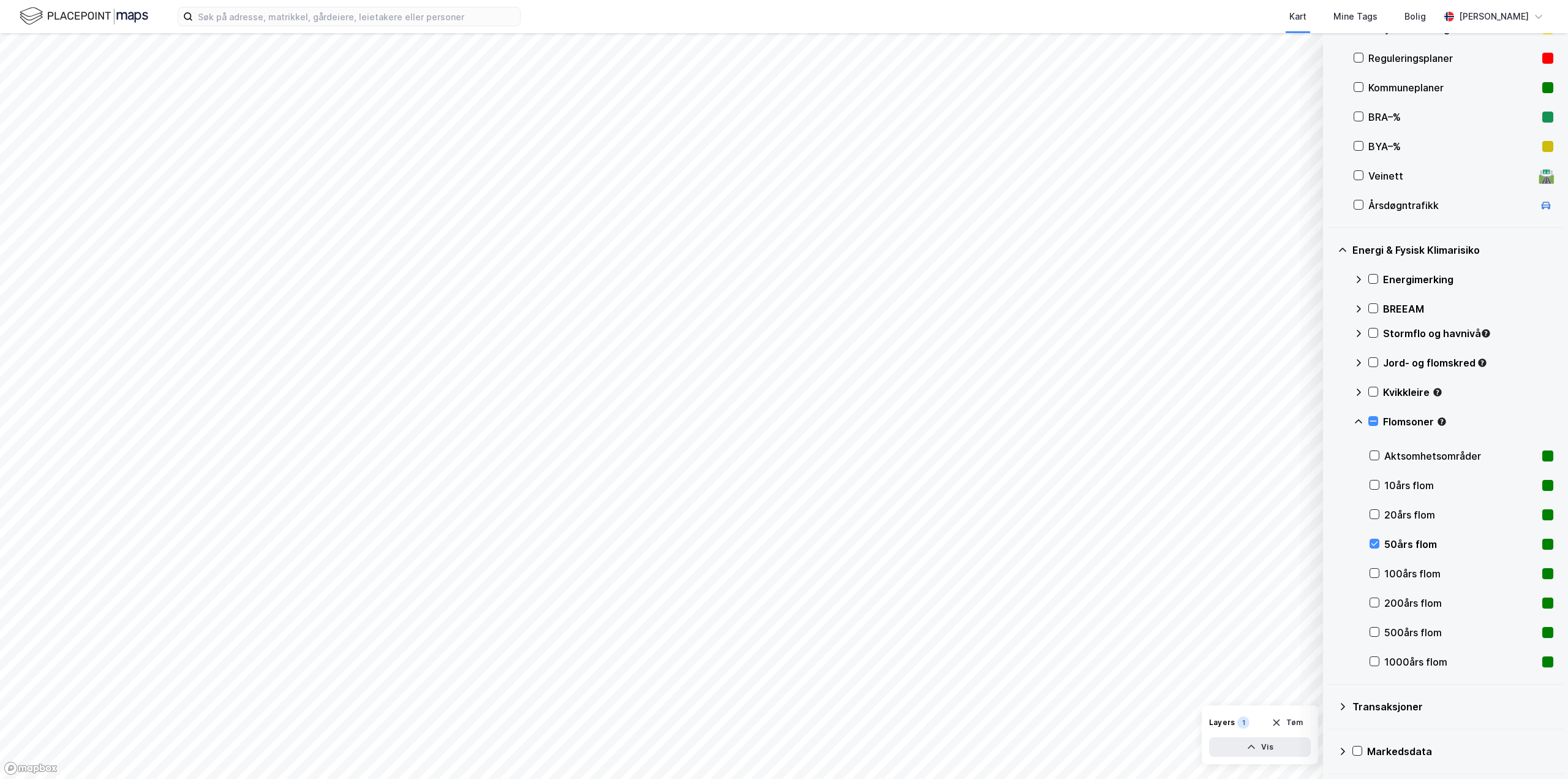
click at [1376, 410] on div "Kvikkleire" at bounding box center [1454, 397] width 200 height 30
click at [1375, 477] on icon at bounding box center [1374, 480] width 8 height 8
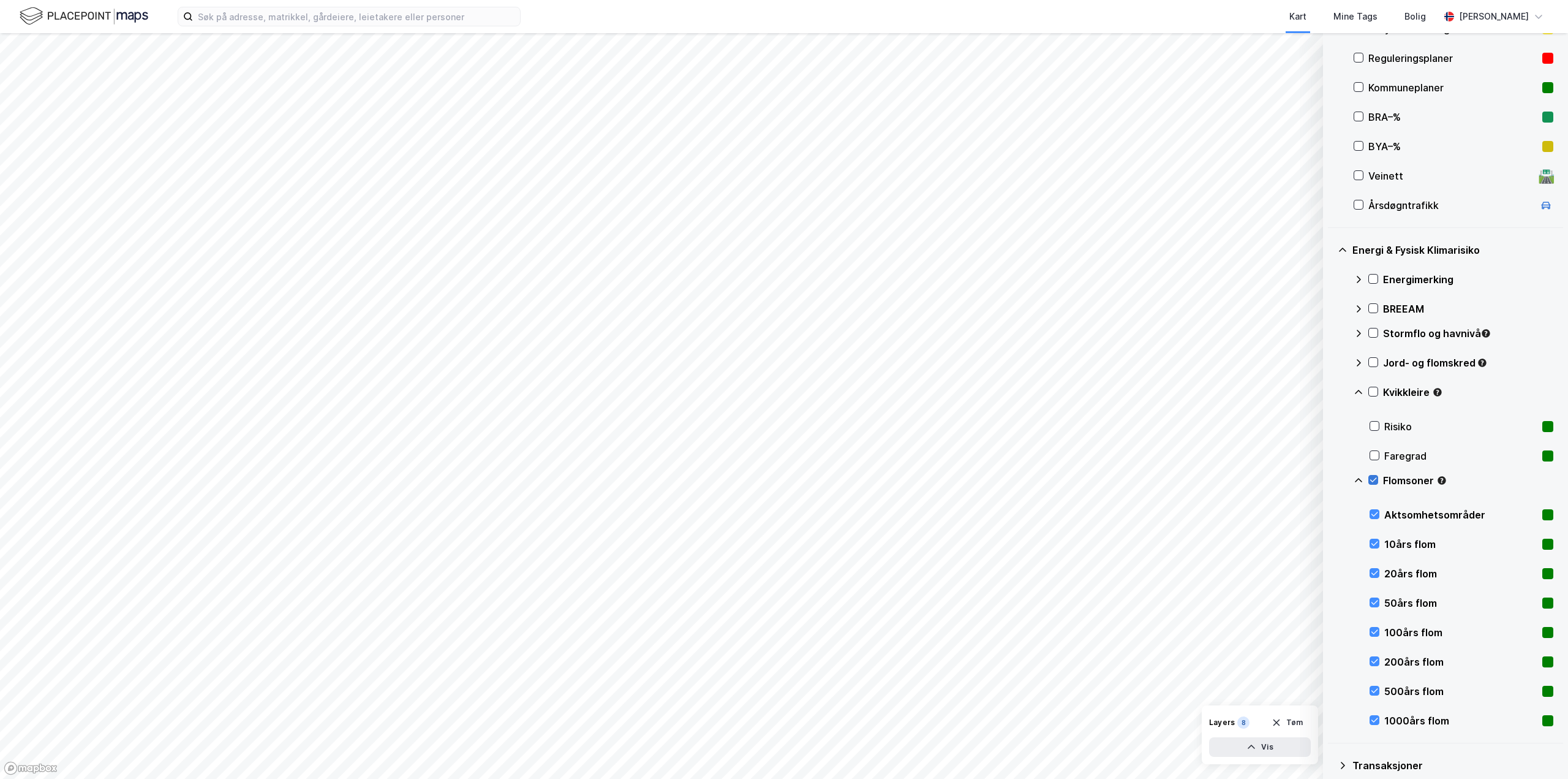
click at [1375, 479] on icon at bounding box center [1374, 480] width 8 height 8
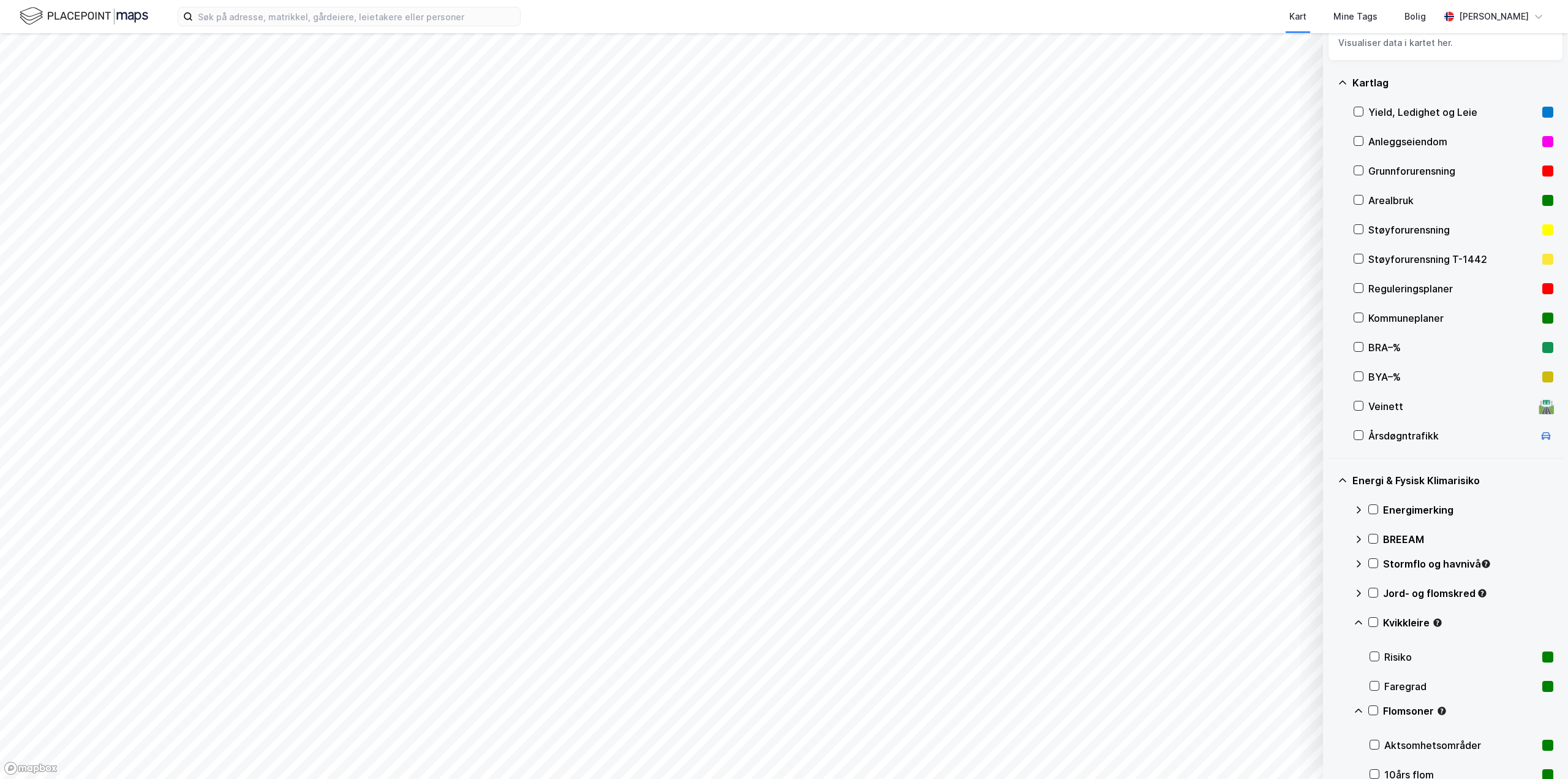
scroll to position [0, 0]
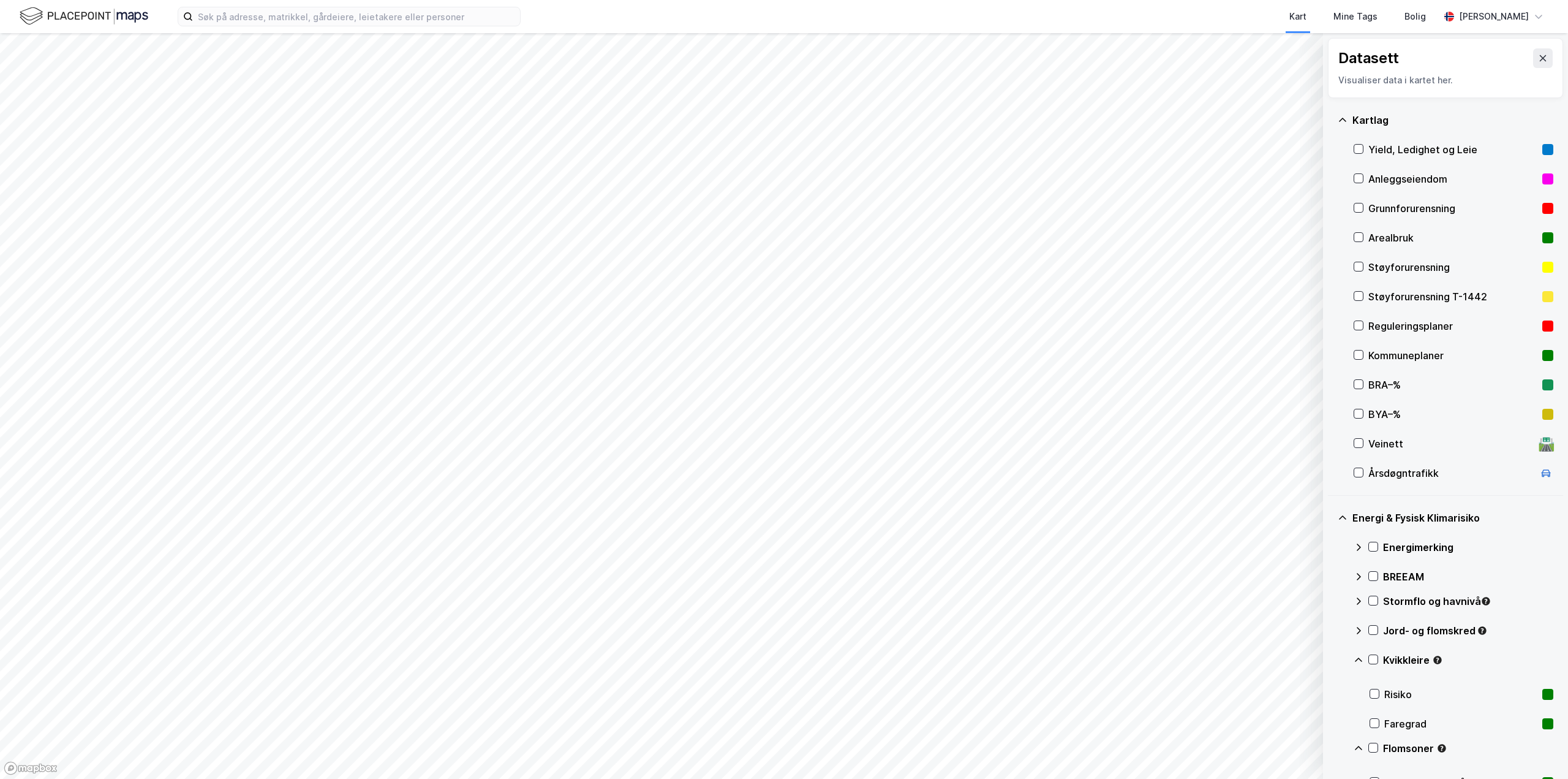
click at [1345, 524] on div "Energi & Fysisk Klimarisiko" at bounding box center [1446, 518] width 216 height 30
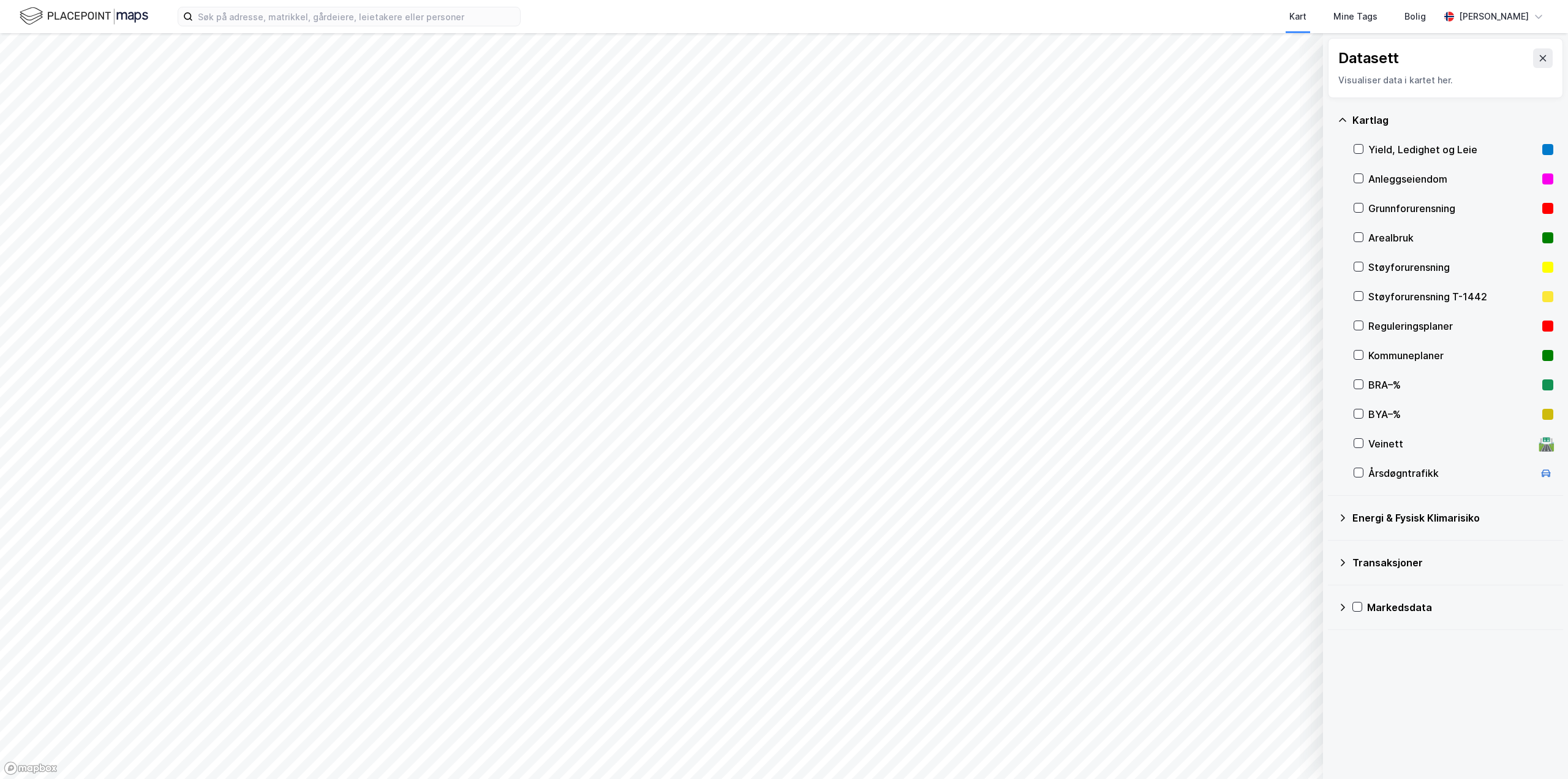
click at [1352, 614] on div "Markedsdata" at bounding box center [1446, 608] width 216 height 30
click at [1540, 58] on icon at bounding box center [1543, 58] width 7 height 6
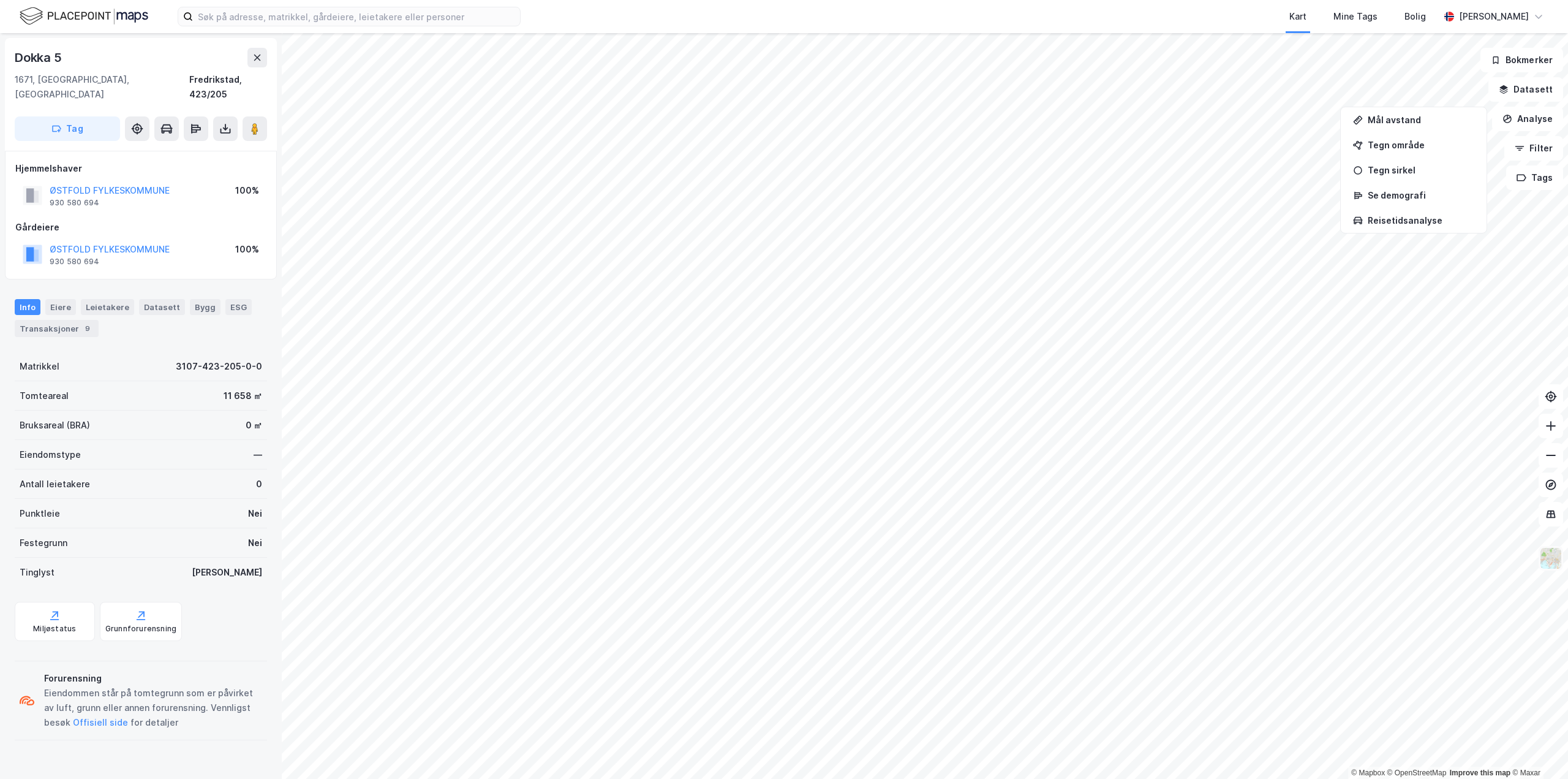
click at [1556, 569] on img at bounding box center [1551, 558] width 23 height 23
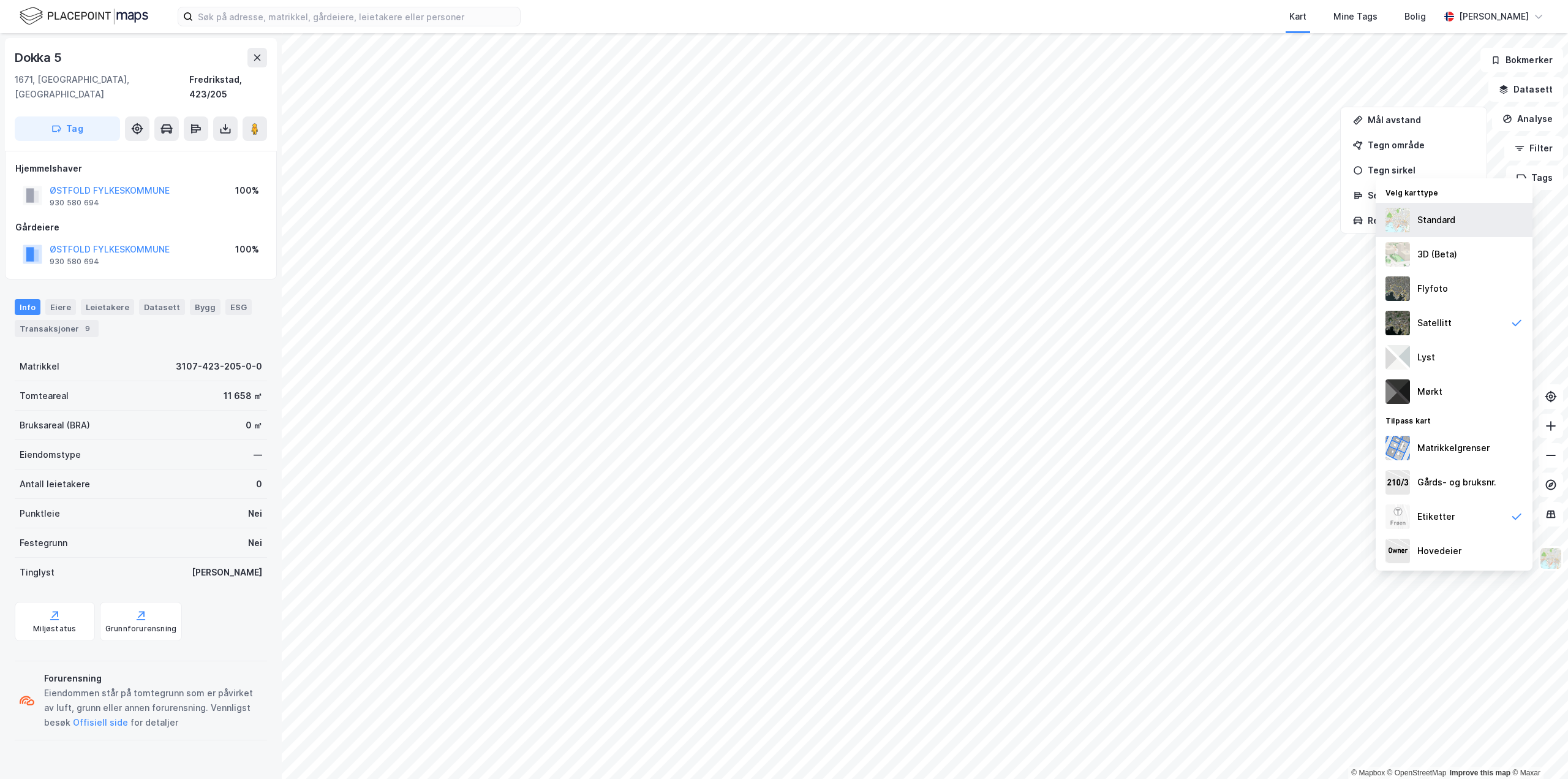
click at [1449, 224] on div "Standard" at bounding box center [1436, 220] width 38 height 15
click at [1547, 566] on img at bounding box center [1551, 558] width 23 height 23
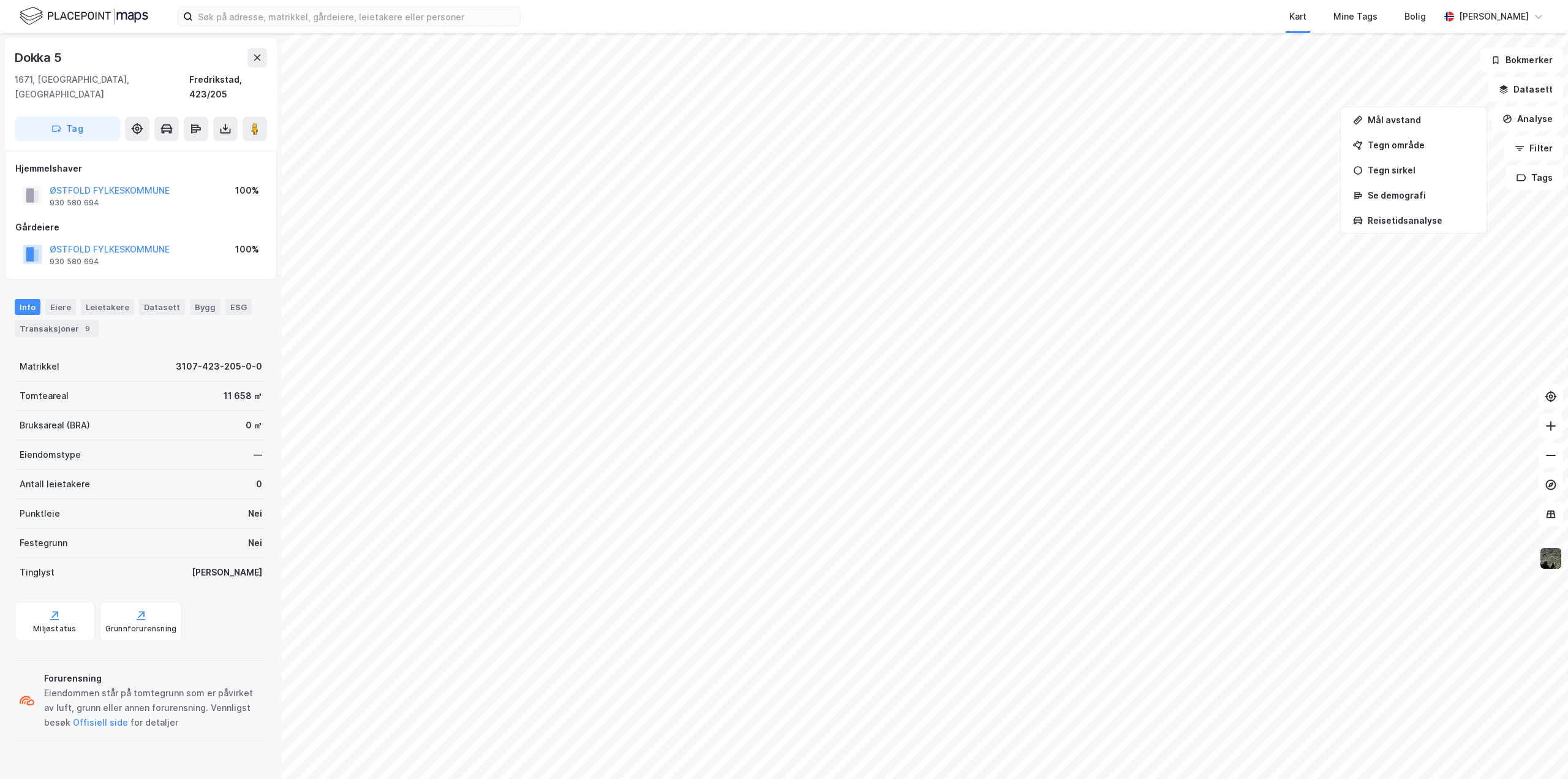
click at [1547, 567] on img at bounding box center [1551, 558] width 23 height 23
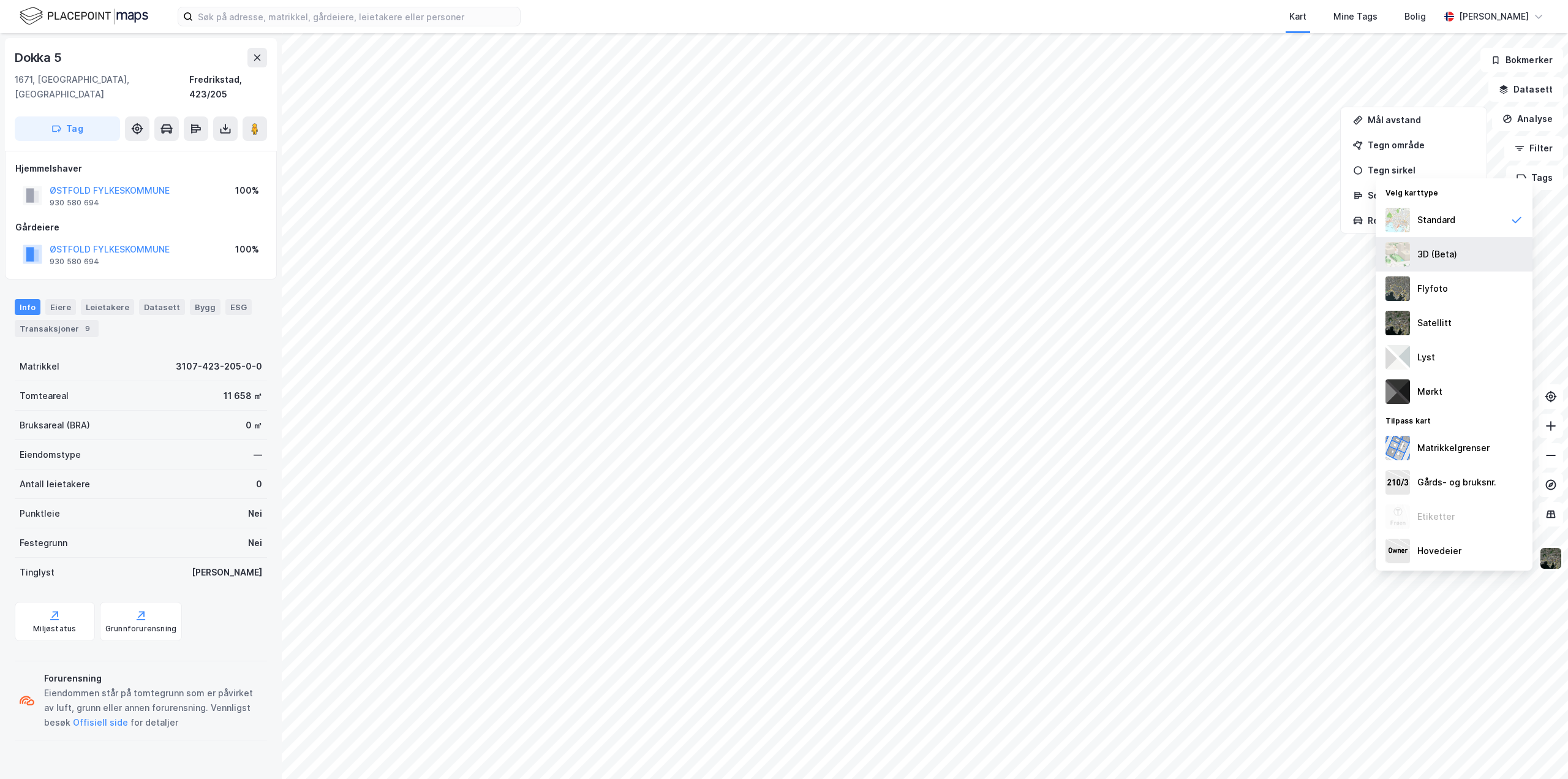
click at [1462, 260] on div "3D (Beta)" at bounding box center [1454, 254] width 157 height 35
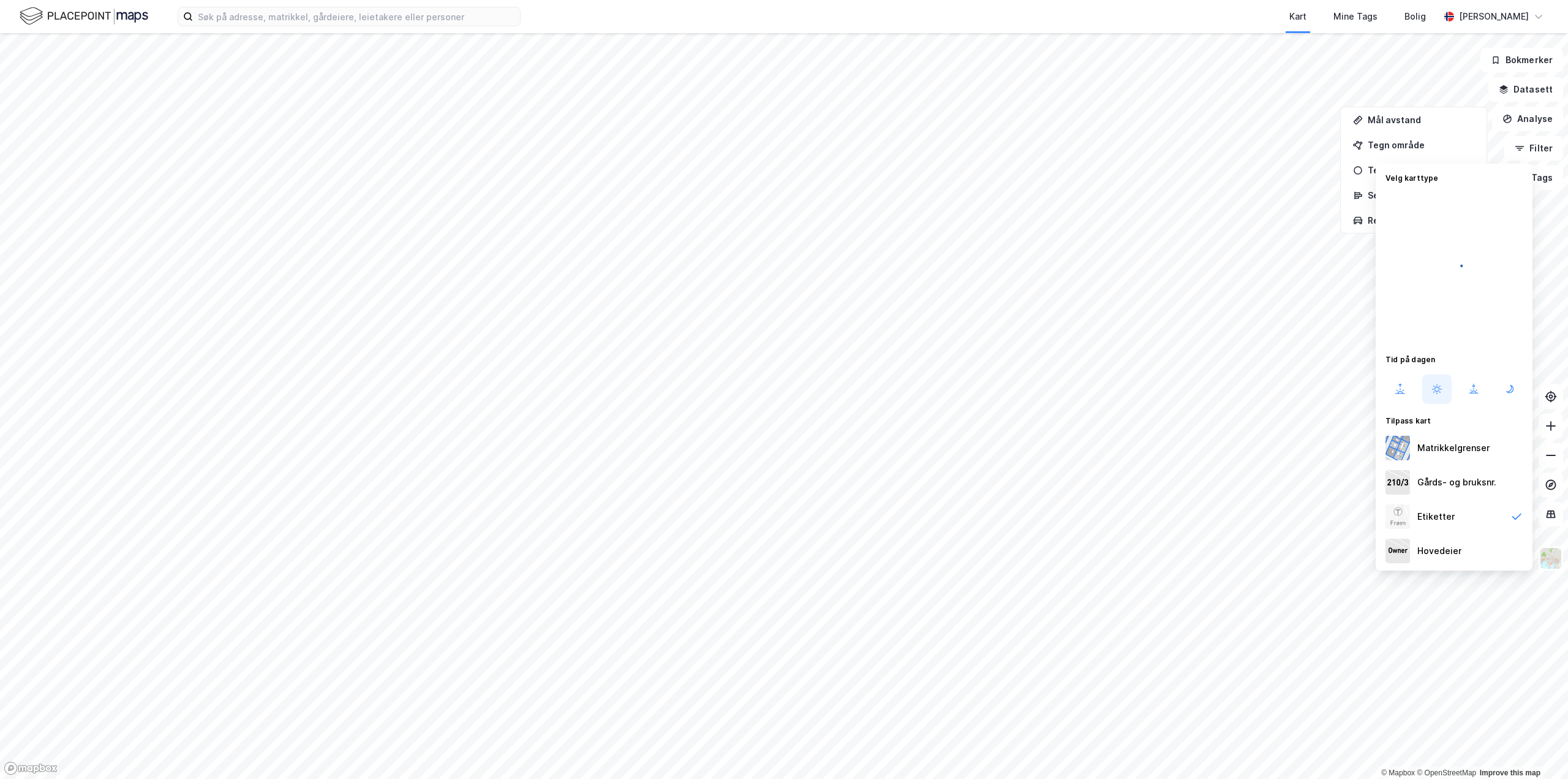
click at [1550, 555] on img at bounding box center [1551, 558] width 23 height 23
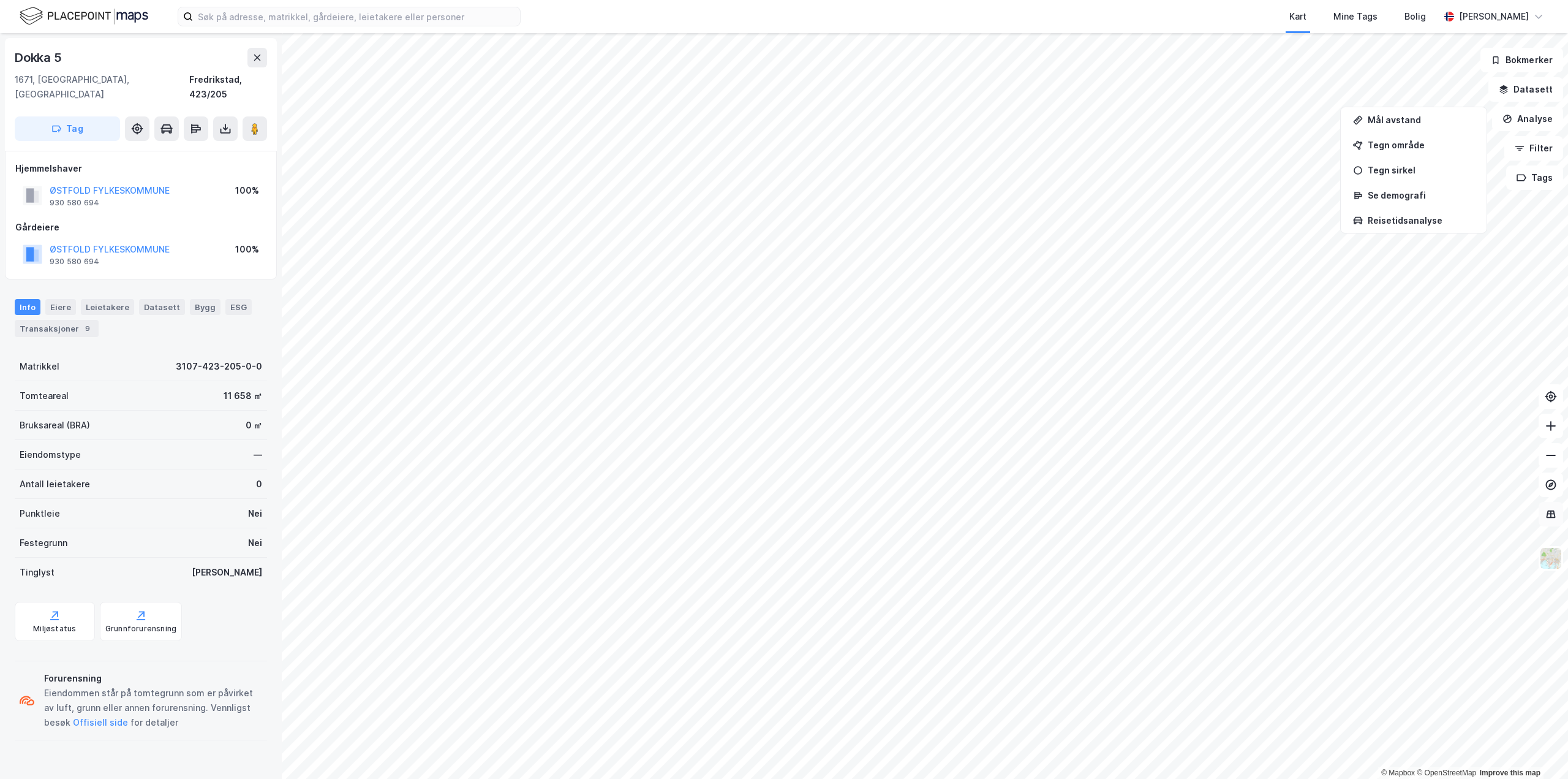
click at [1547, 553] on img at bounding box center [1551, 558] width 23 height 23
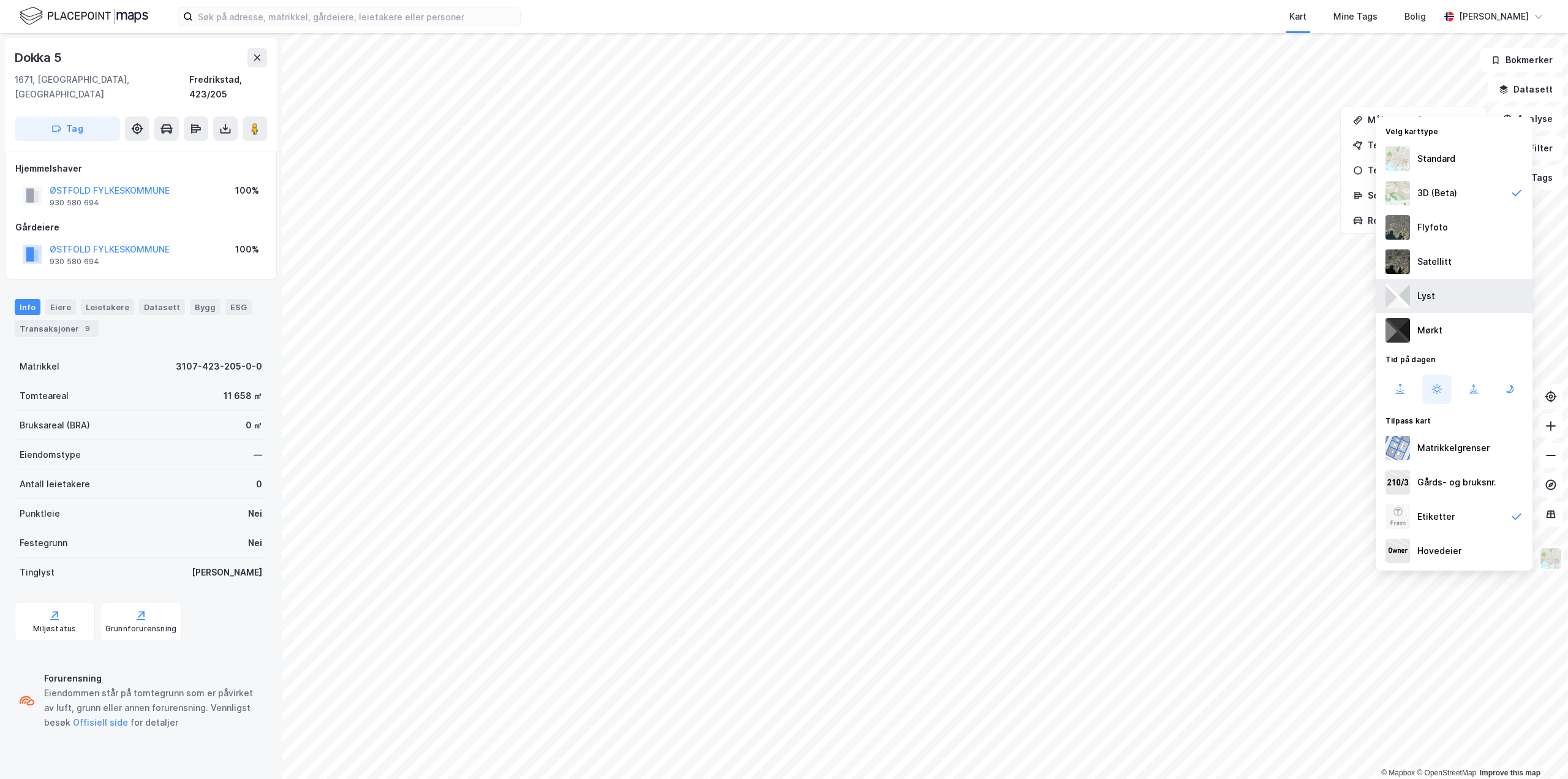
click at [1458, 306] on div "Lyst" at bounding box center [1454, 296] width 157 height 35
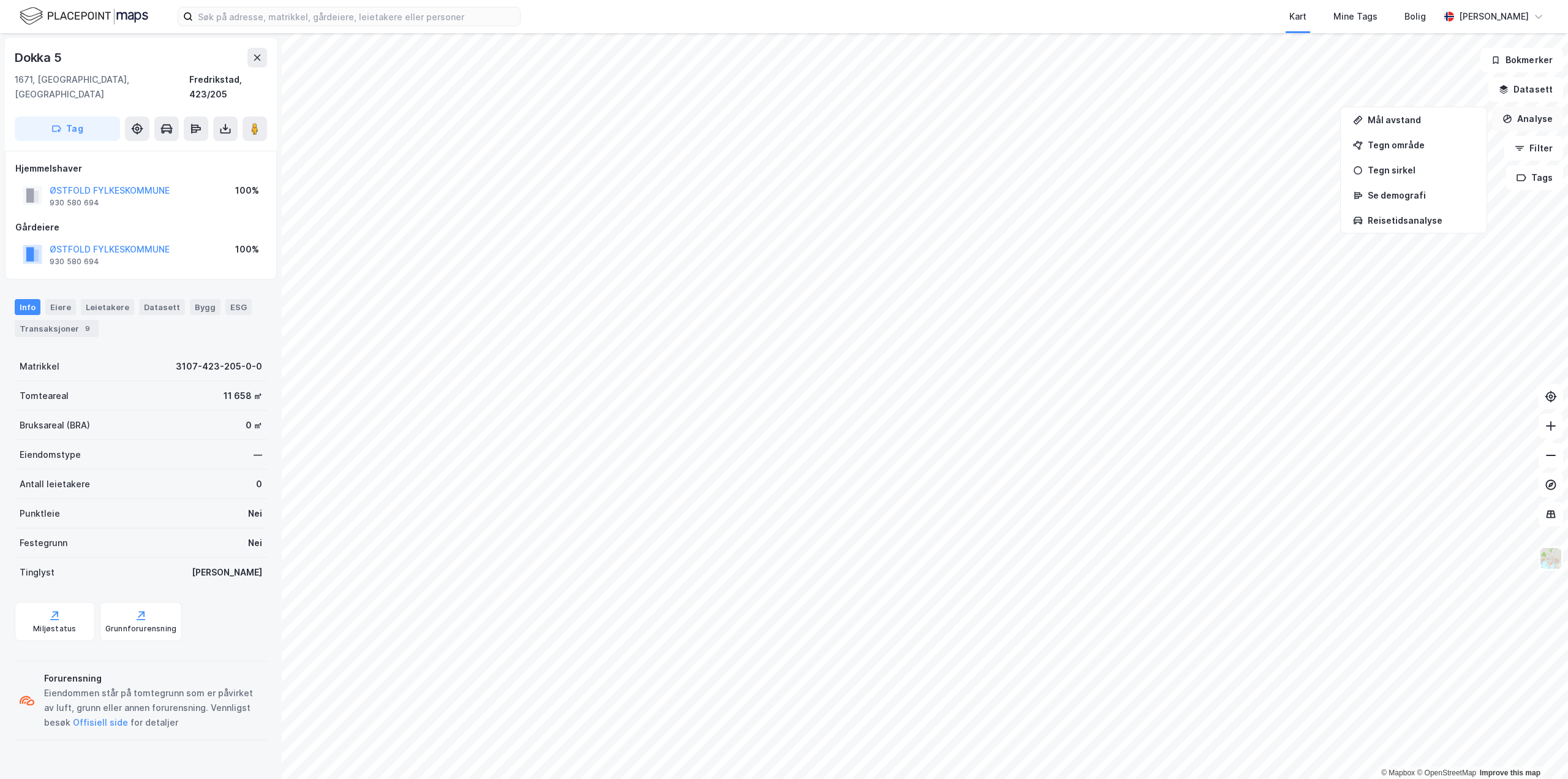
click at [1542, 121] on button "Analyse" at bounding box center [1528, 119] width 71 height 25
click at [257, 62] on button at bounding box center [258, 58] width 20 height 20
